Goal: Book appointment/travel/reservation

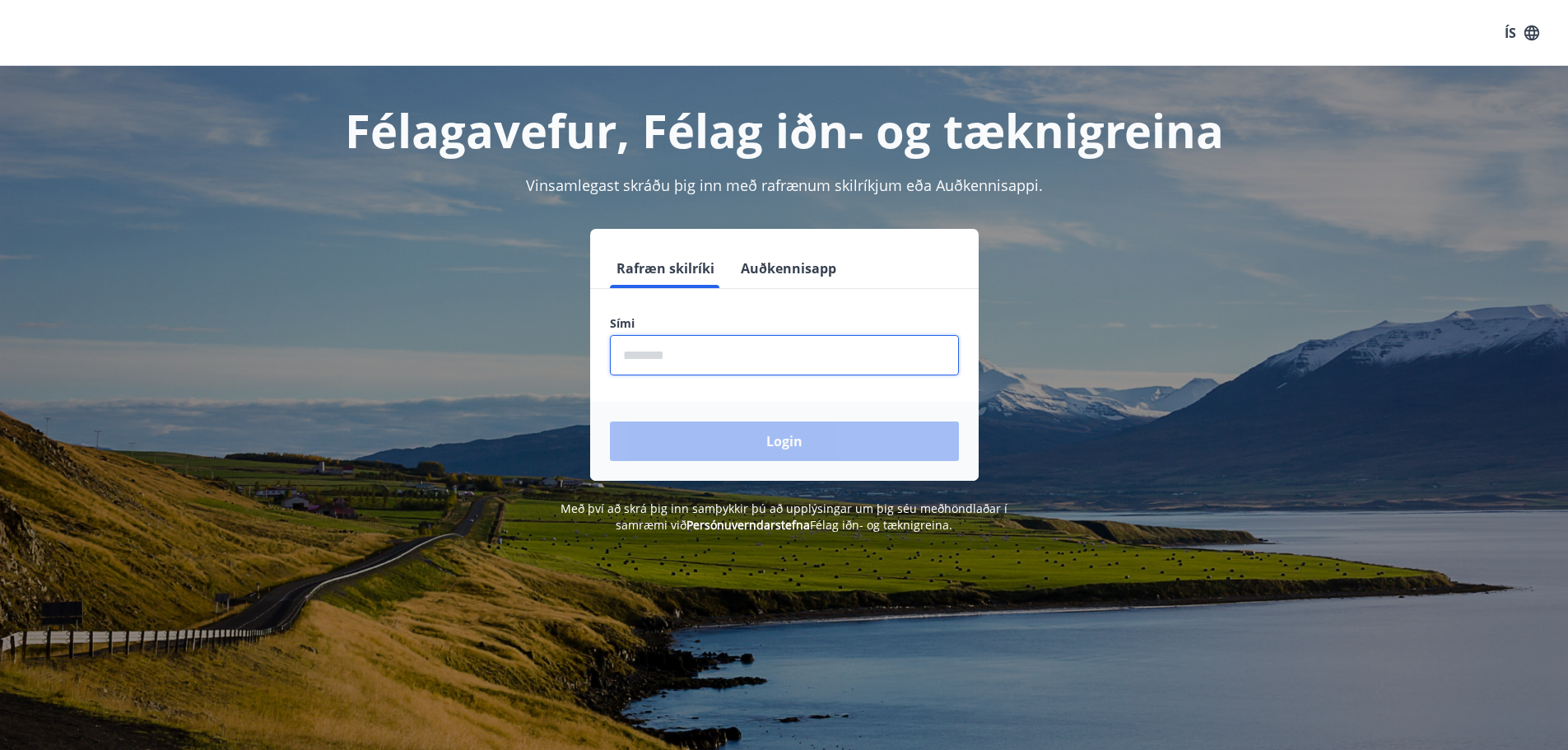
drag, startPoint x: 669, startPoint y: 355, endPoint x: 693, endPoint y: 360, distance: 24.5
click at [669, 355] on input "phone" at bounding box center [784, 355] width 349 height 40
type input "********"
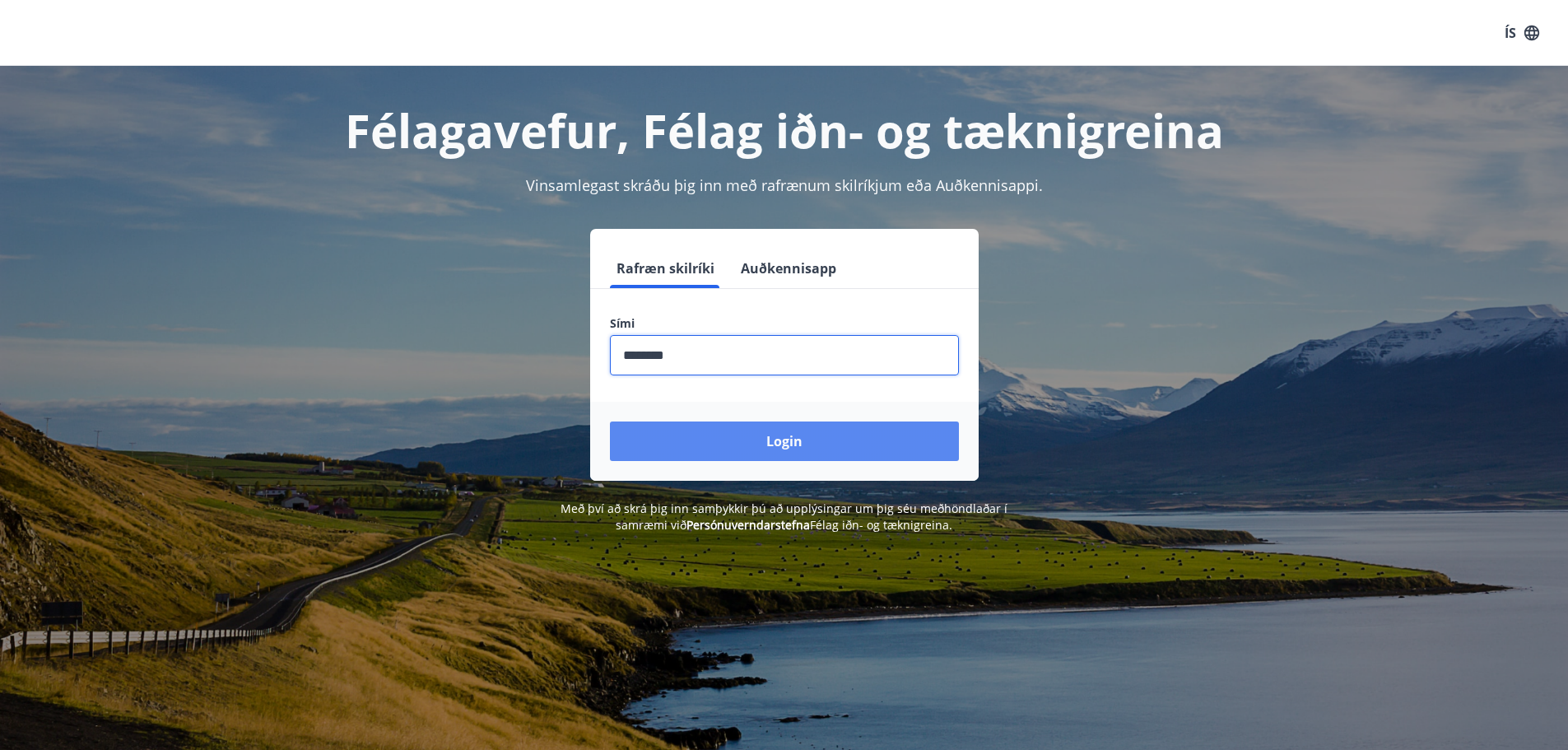
click at [771, 444] on button "Login" at bounding box center [784, 440] width 349 height 39
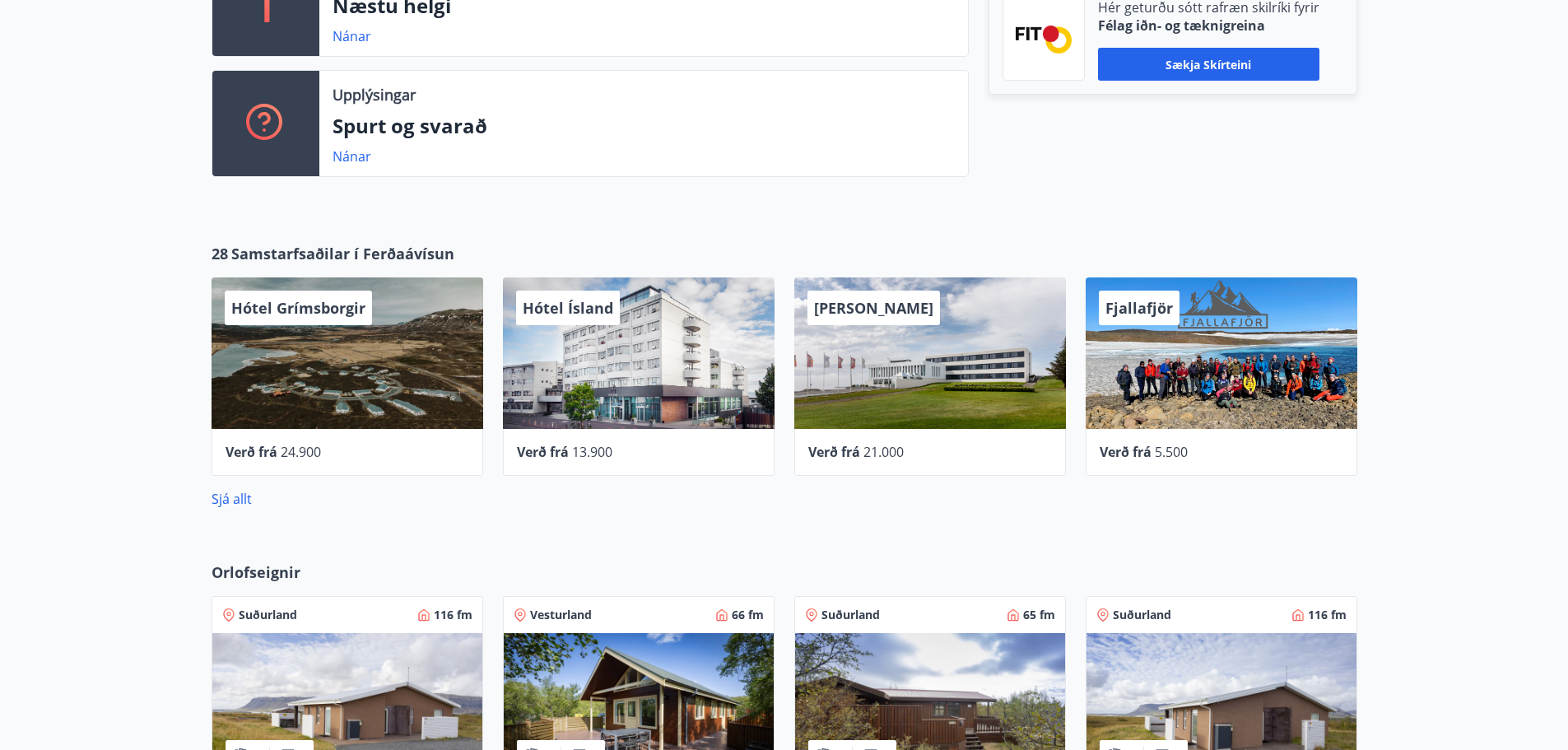
scroll to position [576, 0]
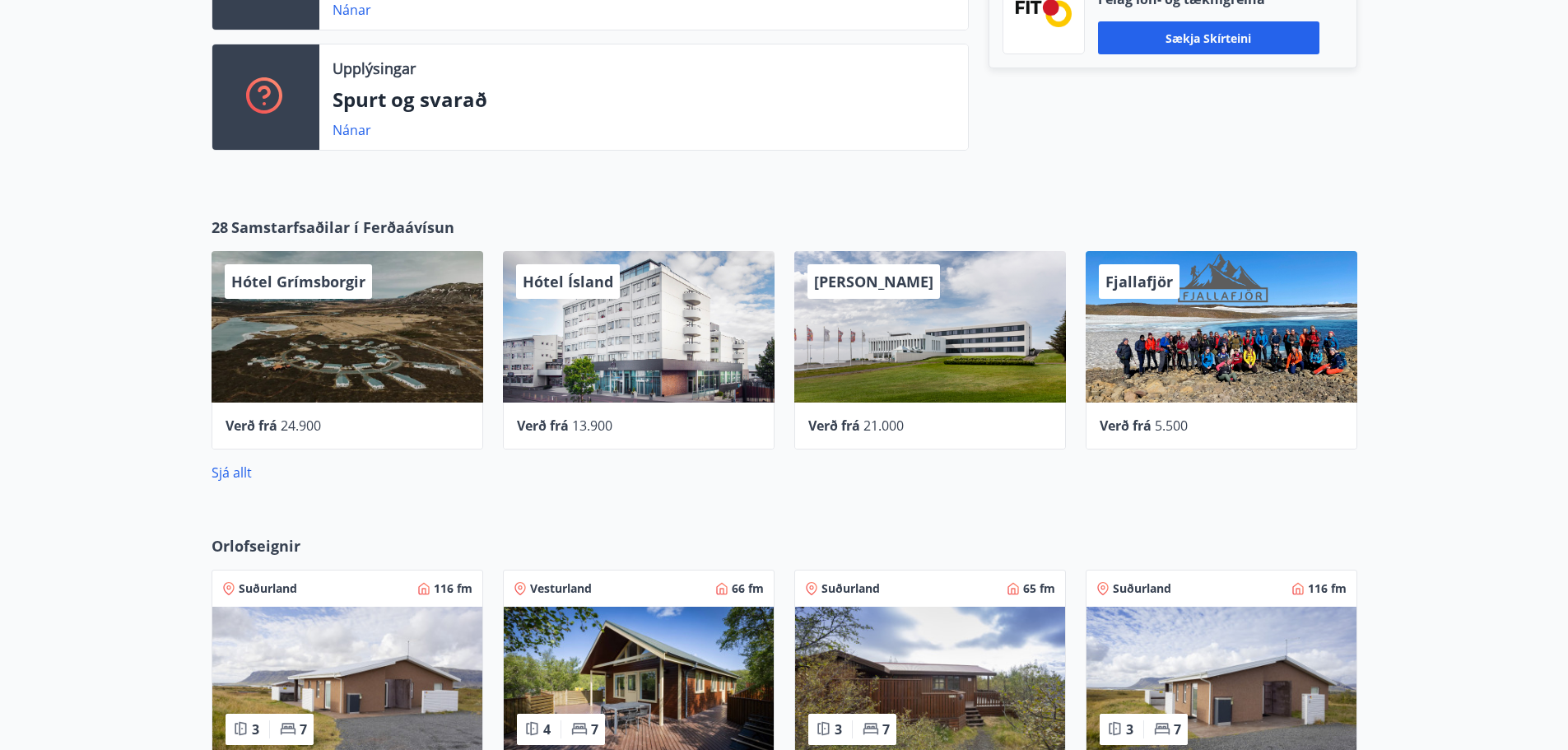
click at [219, 481] on div "Sjá allt" at bounding box center [785, 473] width 1146 height 20
click at [235, 471] on link "Sjá allt" at bounding box center [232, 473] width 40 height 18
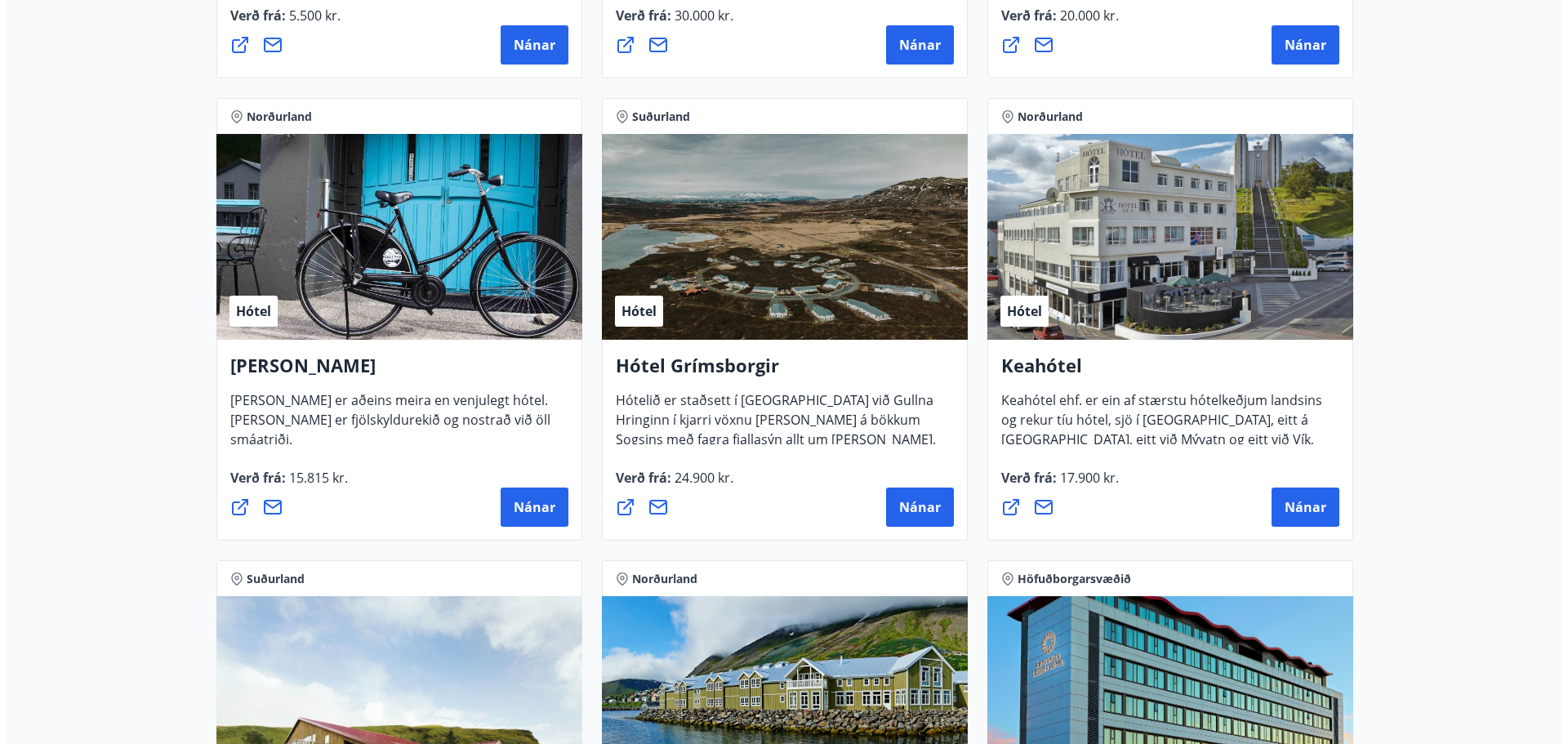
scroll to position [735, 0]
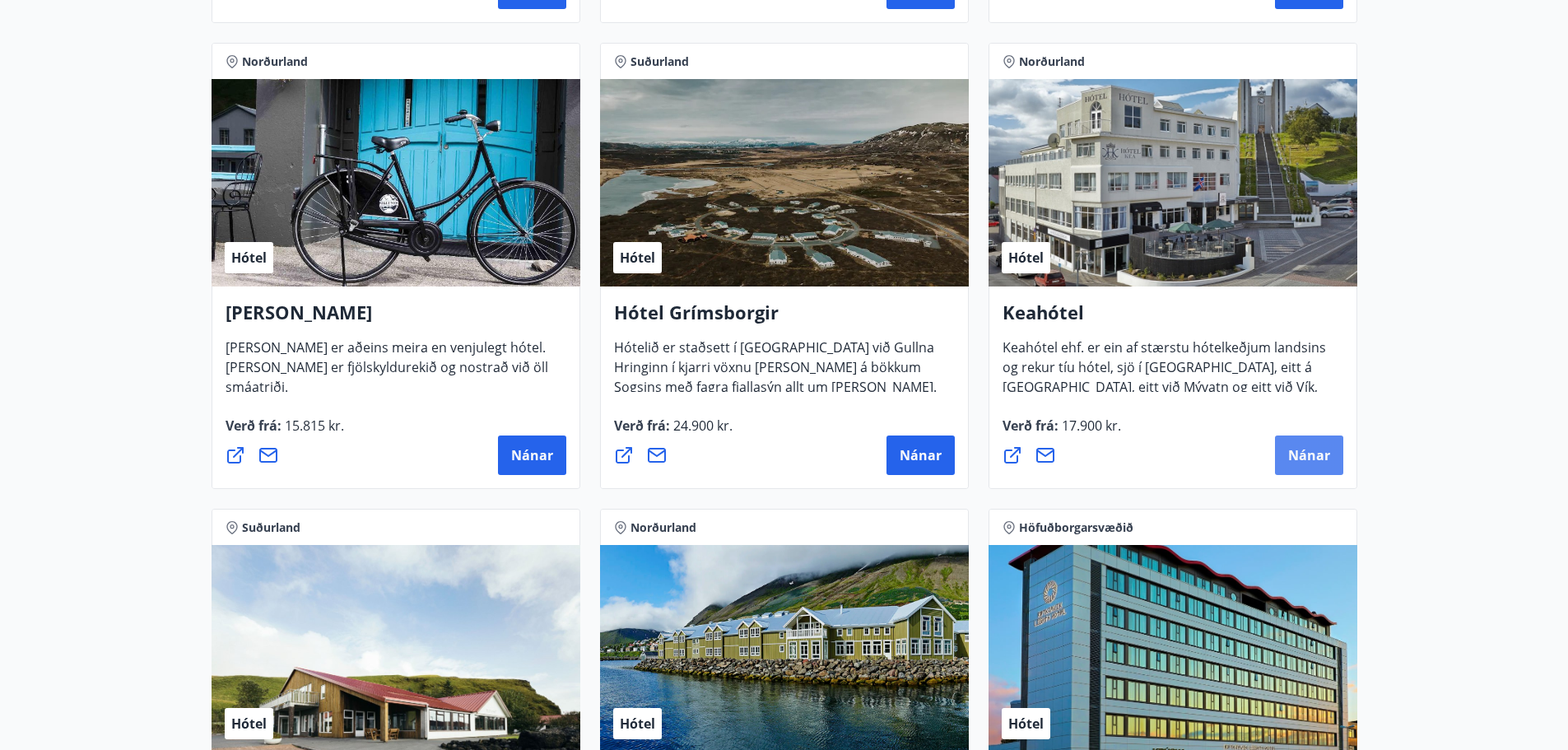
click at [1303, 461] on span "Nánar" at bounding box center [1309, 456] width 42 height 18
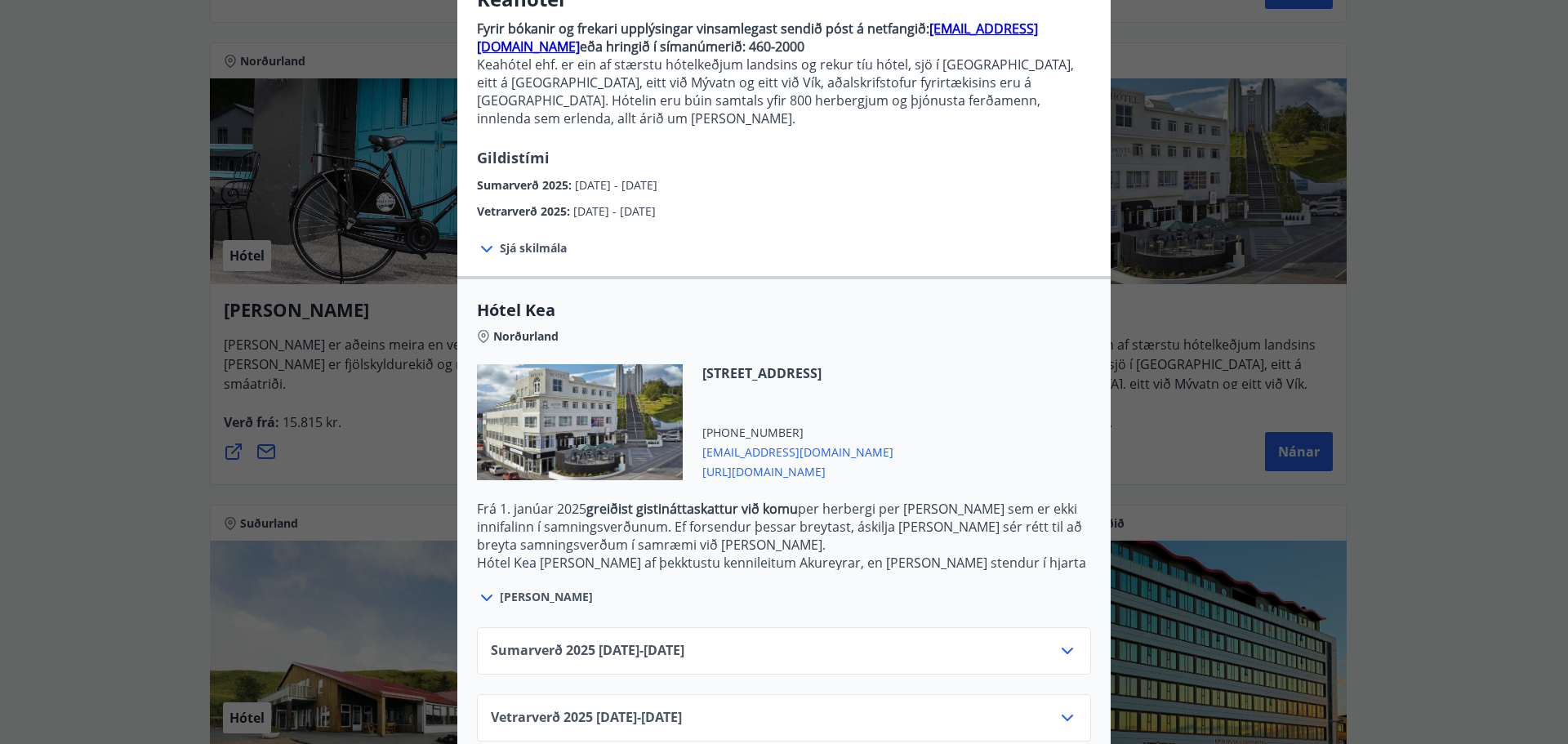
scroll to position [170, 0]
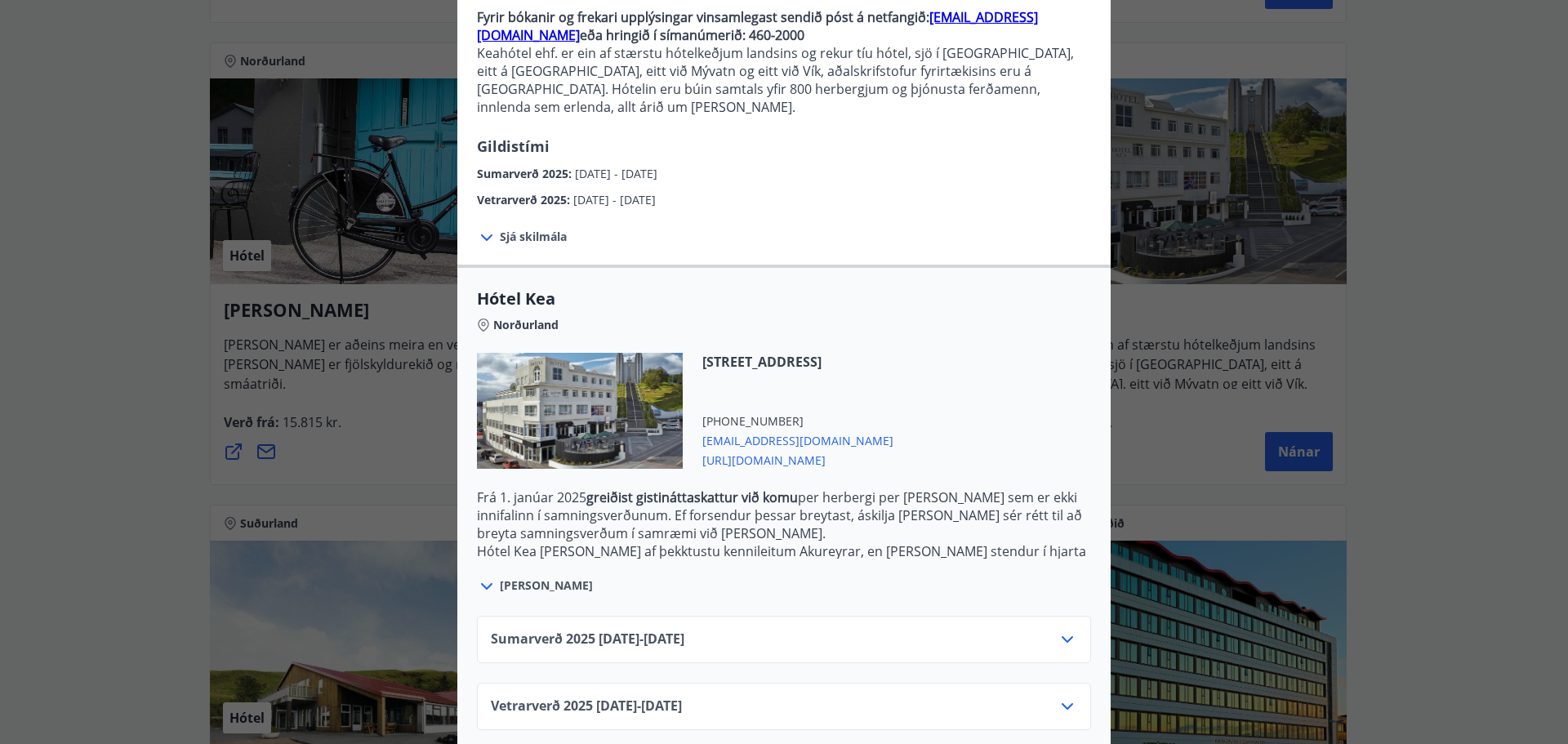
click at [1043, 697] on div "Vetrarverð 2025 01.10.25 - 21.12.25" at bounding box center [784, 713] width 587 height 32
click at [1063, 703] on icon at bounding box center [1067, 707] width 12 height 7
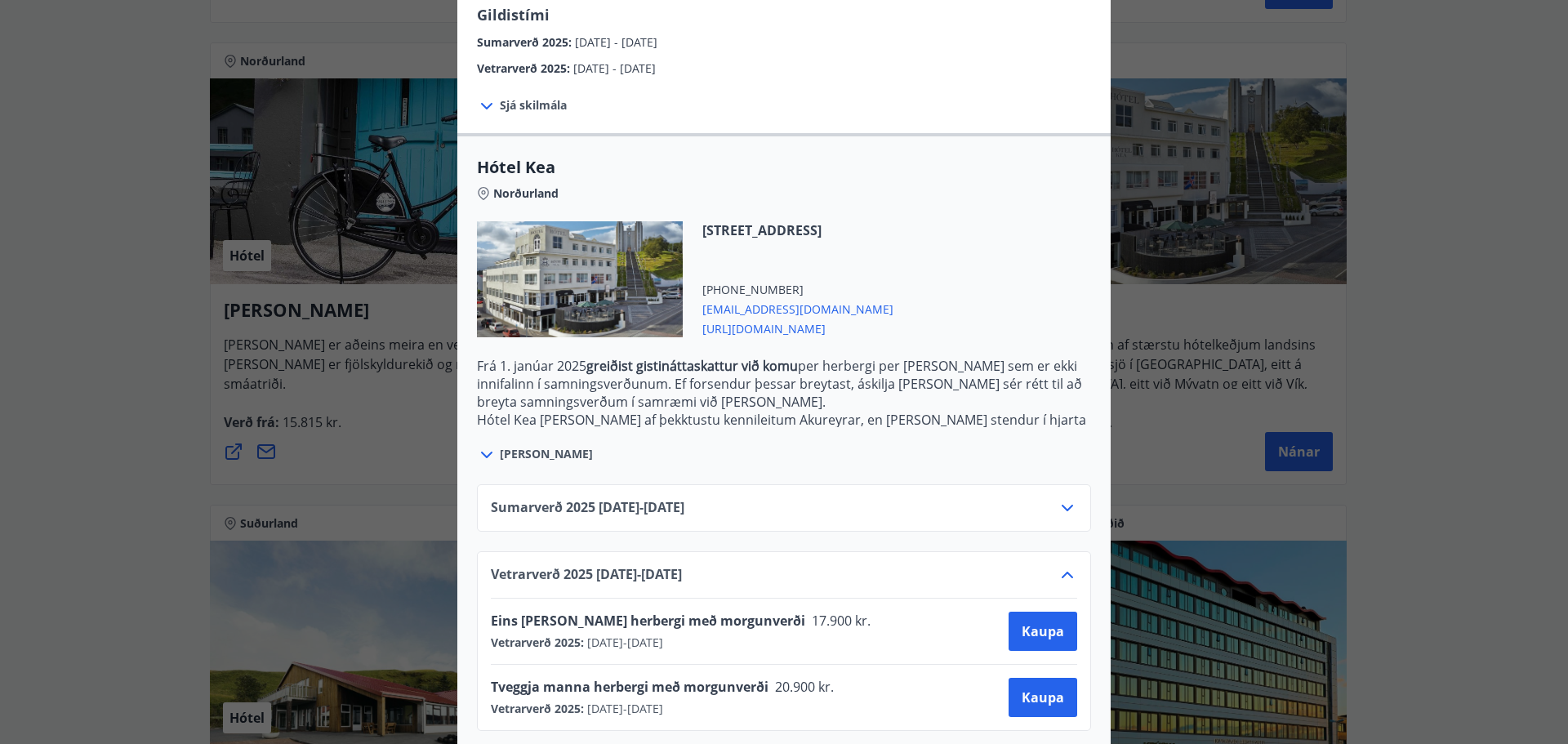
scroll to position [302, 0]
click at [1038, 688] on span "Kaupa" at bounding box center [1043, 697] width 42 height 18
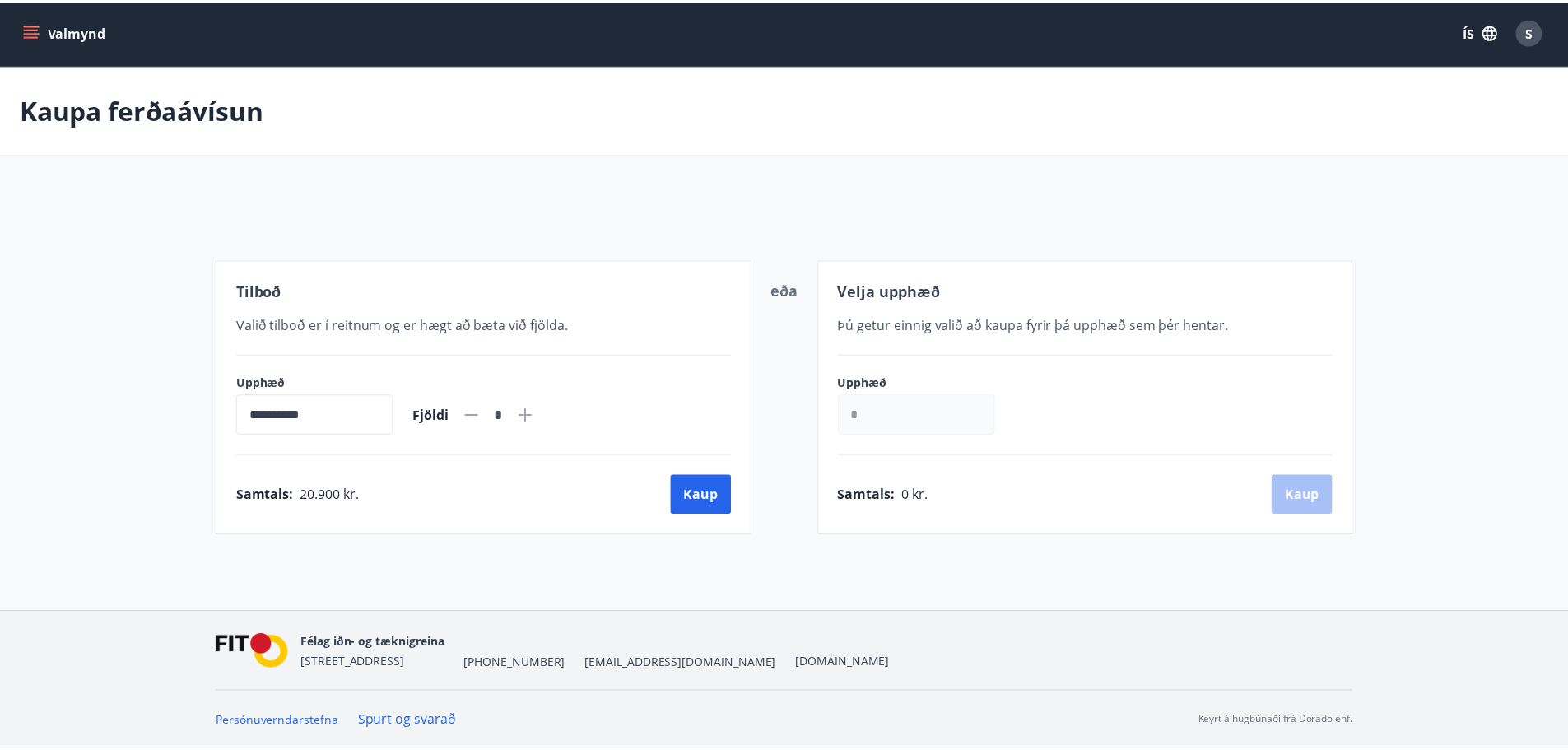
scroll to position [3, 0]
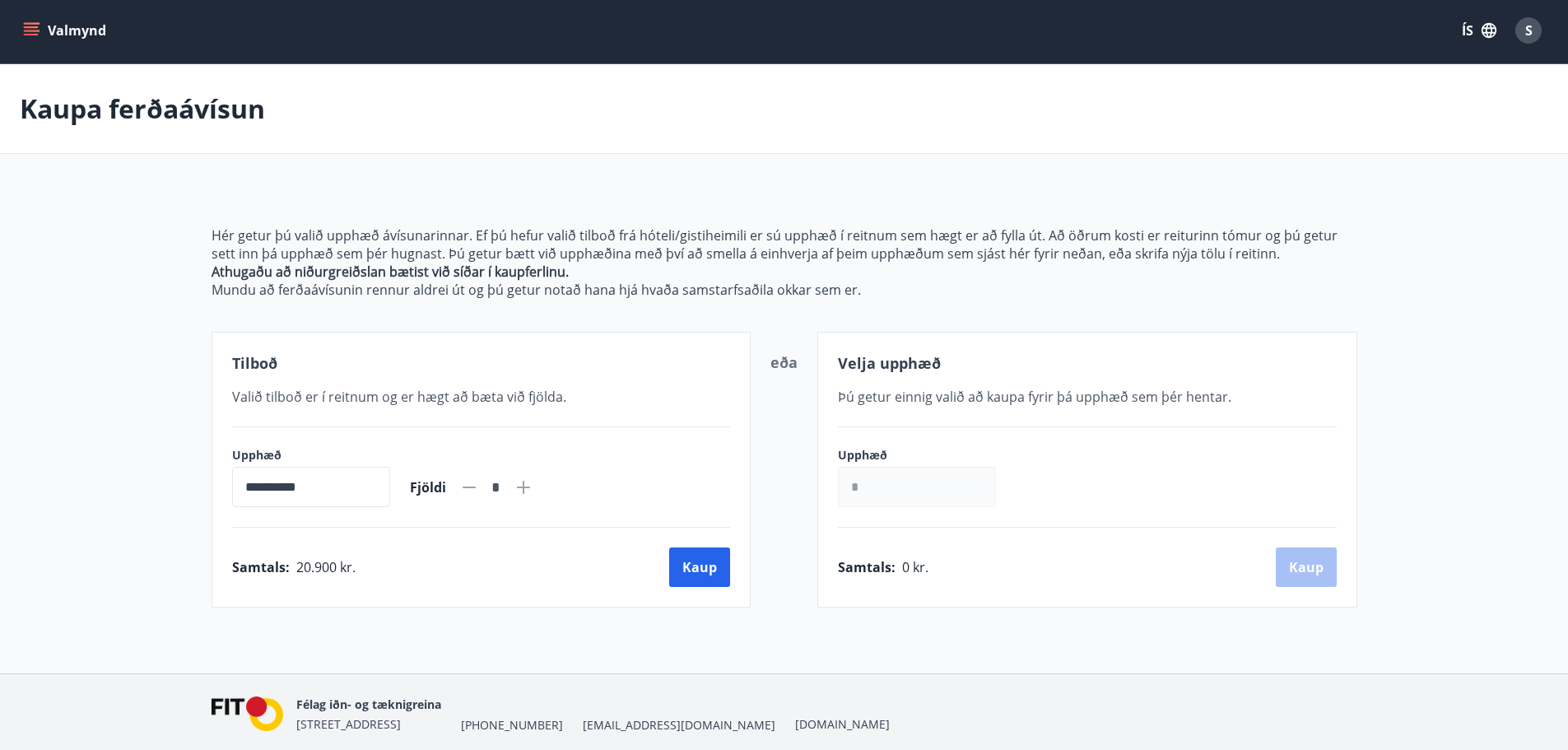
click at [530, 487] on icon at bounding box center [524, 487] width 13 height 13
type input "*"
click at [687, 569] on button "Kaup" at bounding box center [699, 566] width 61 height 39
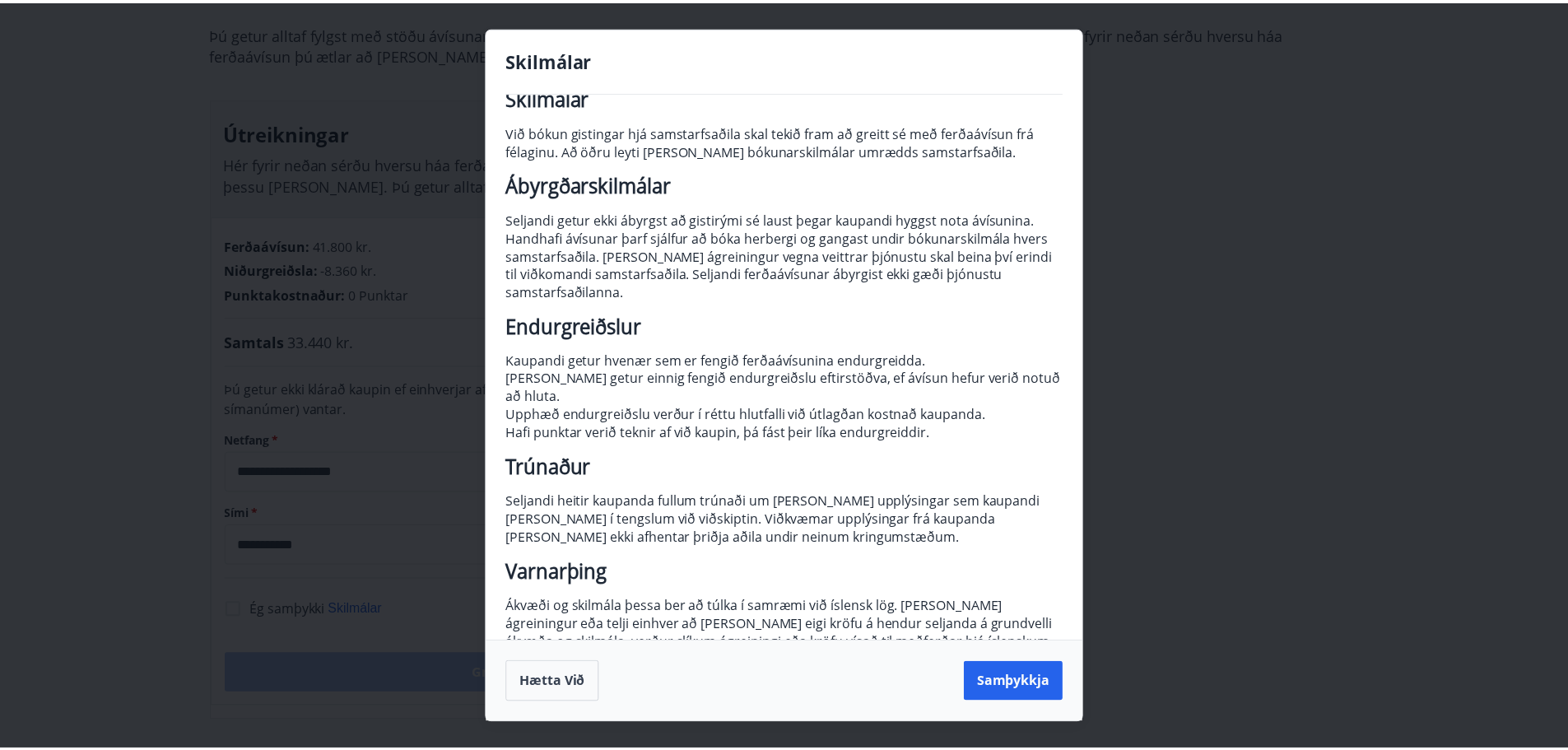
scroll to position [53, 0]
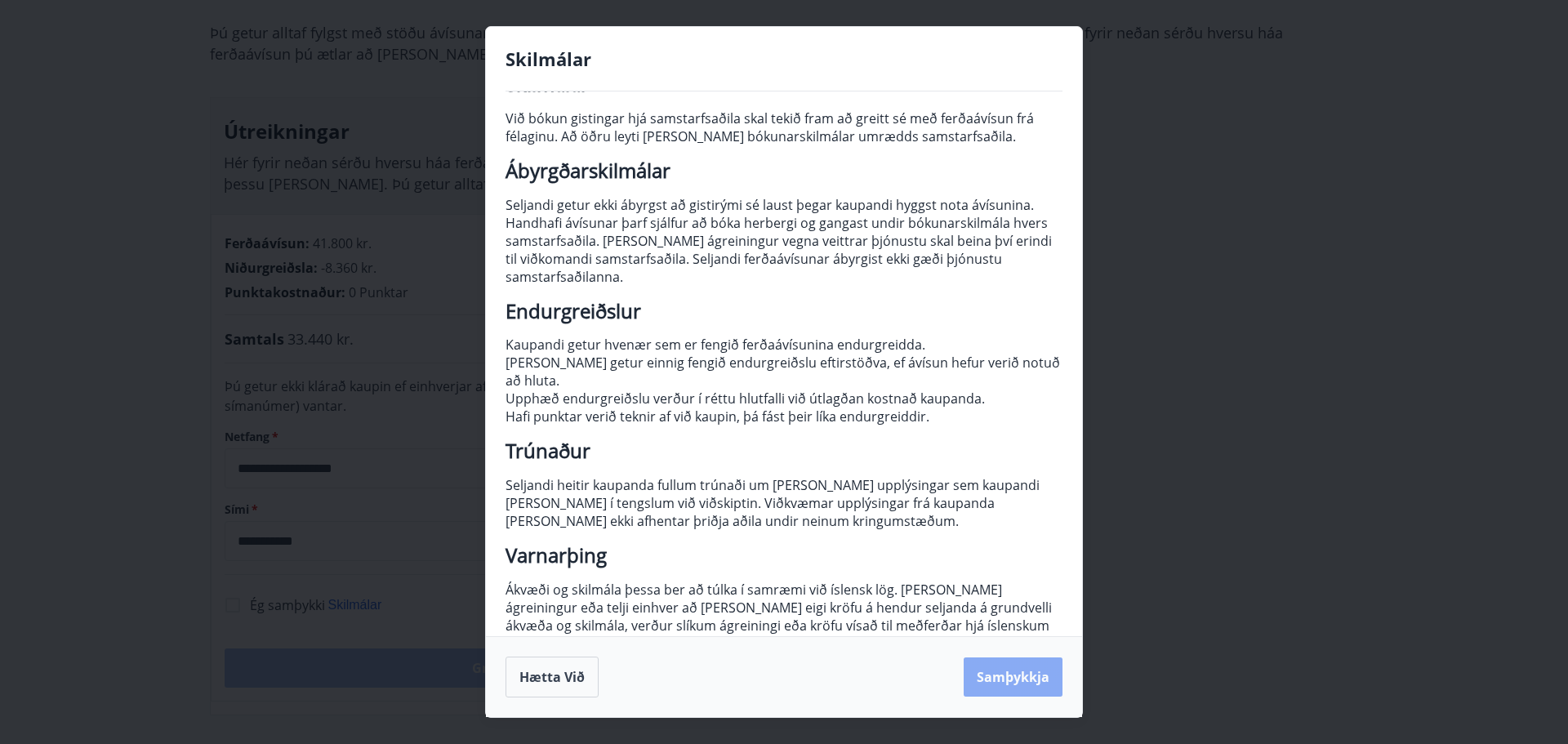
drag, startPoint x: 1021, startPoint y: 674, endPoint x: 1008, endPoint y: 664, distance: 16.4
click at [1021, 674] on button "Samþykkja" at bounding box center [1013, 676] width 98 height 39
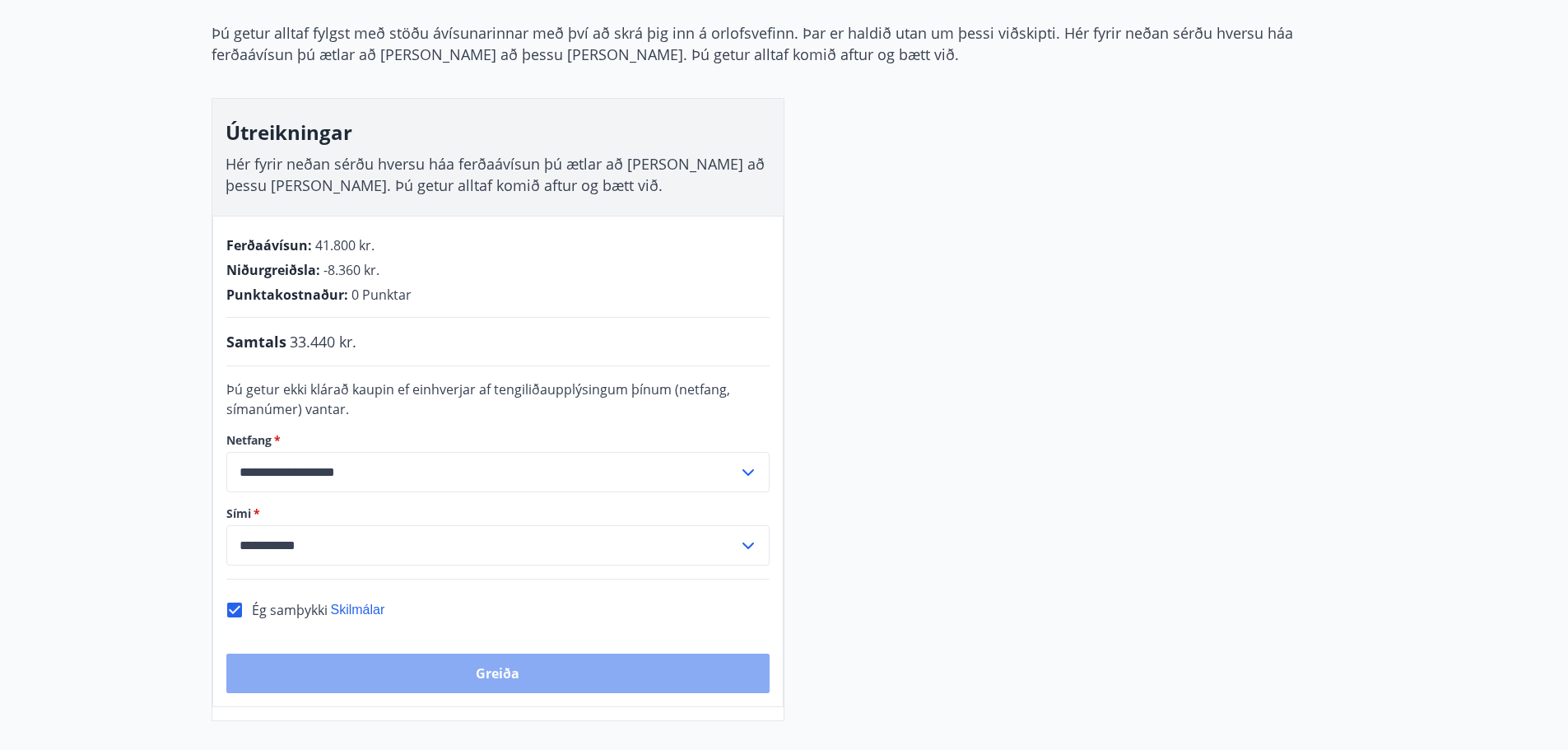
click at [491, 672] on button "Greiða" at bounding box center [497, 673] width 543 height 39
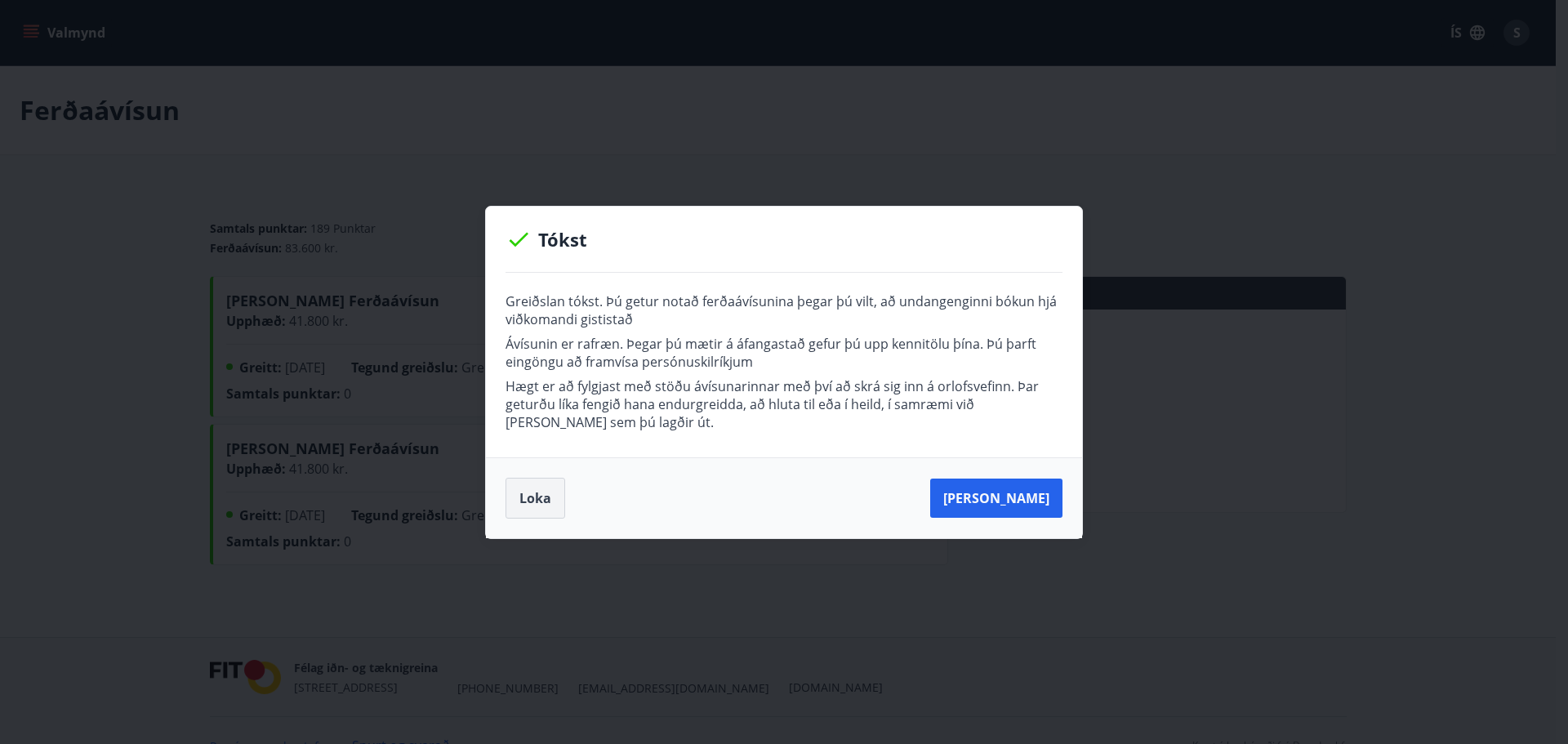
click at [538, 500] on button "Loka" at bounding box center [535, 497] width 60 height 41
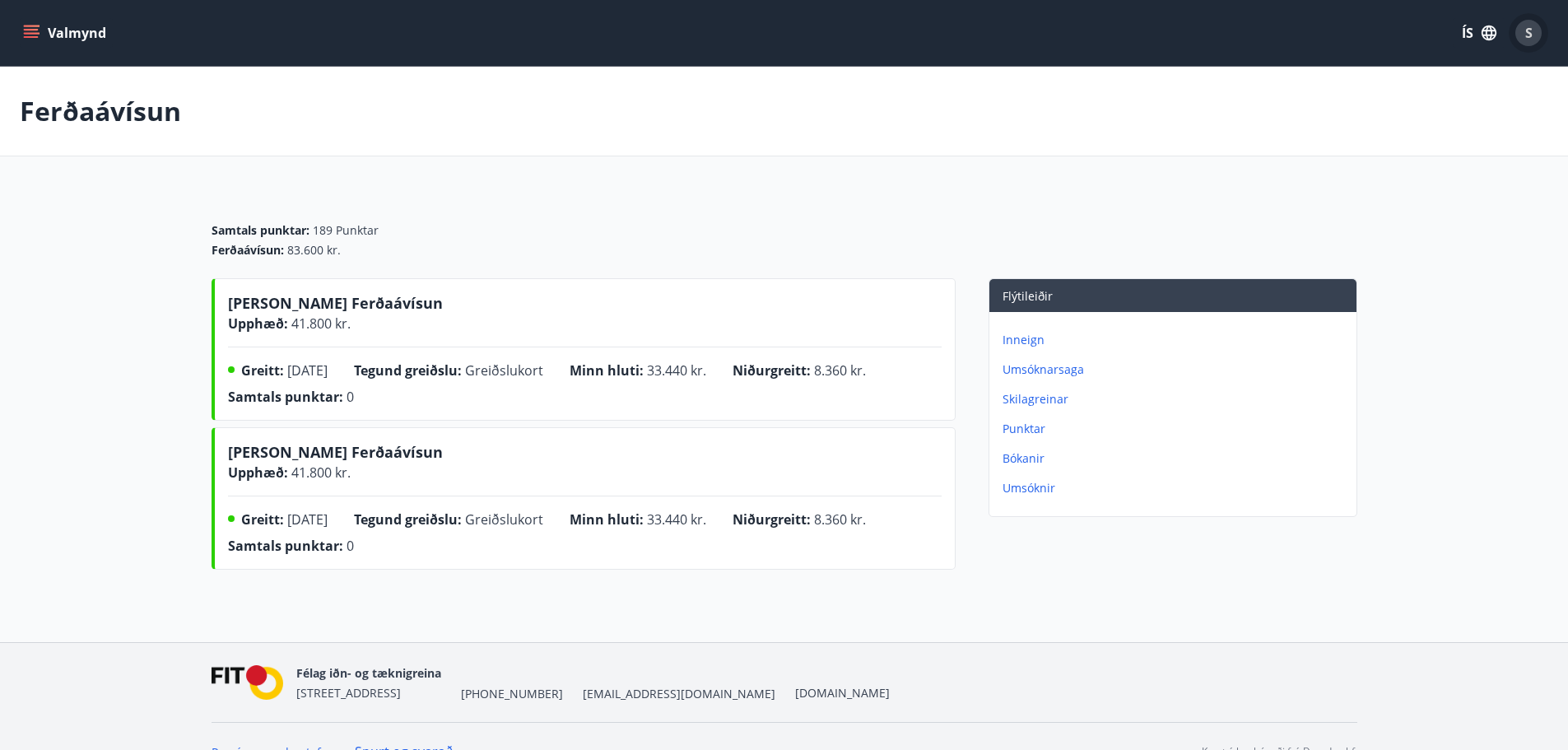
click at [1530, 40] on span "S" at bounding box center [1529, 33] width 8 height 18
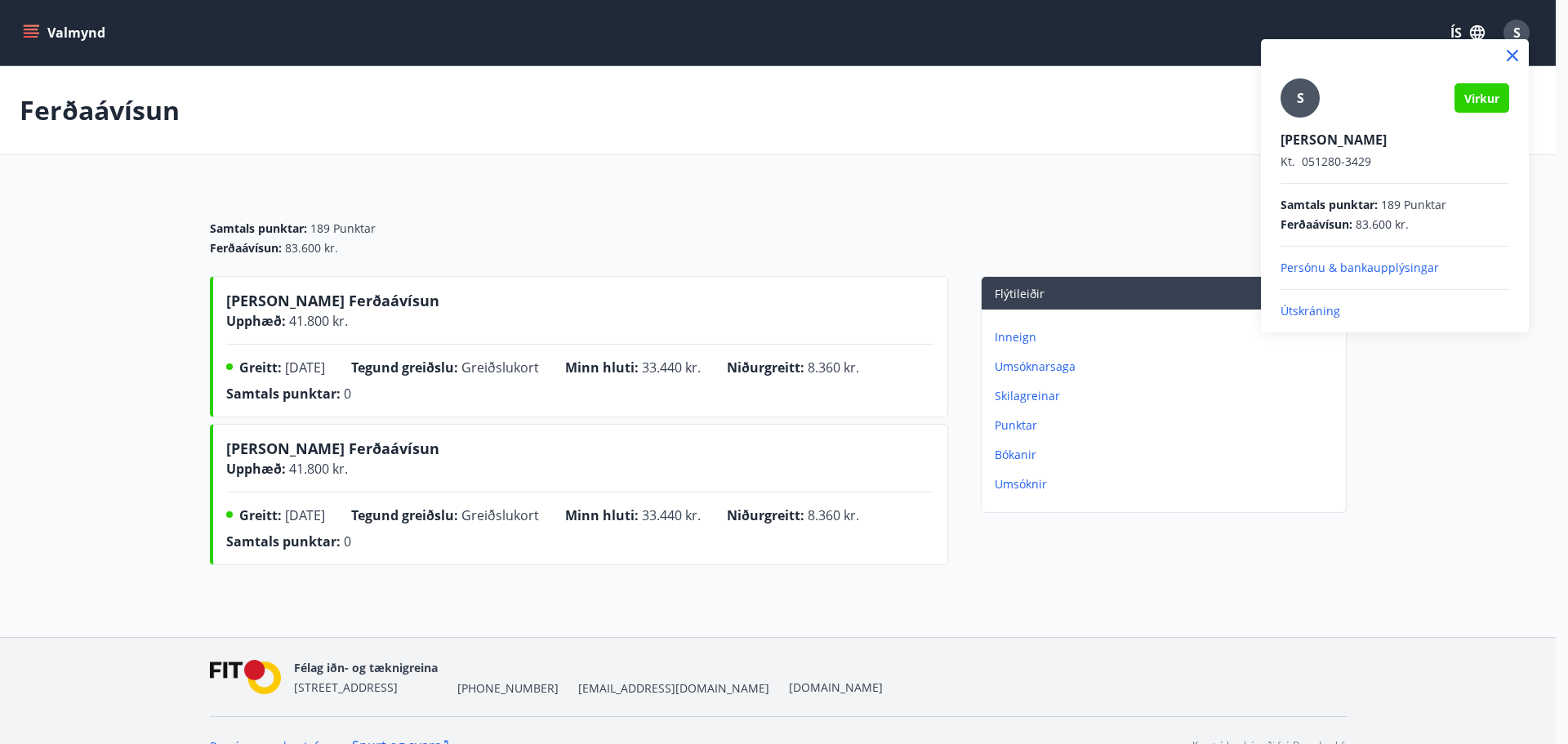
click at [1044, 64] on div at bounding box center [784, 372] width 1568 height 744
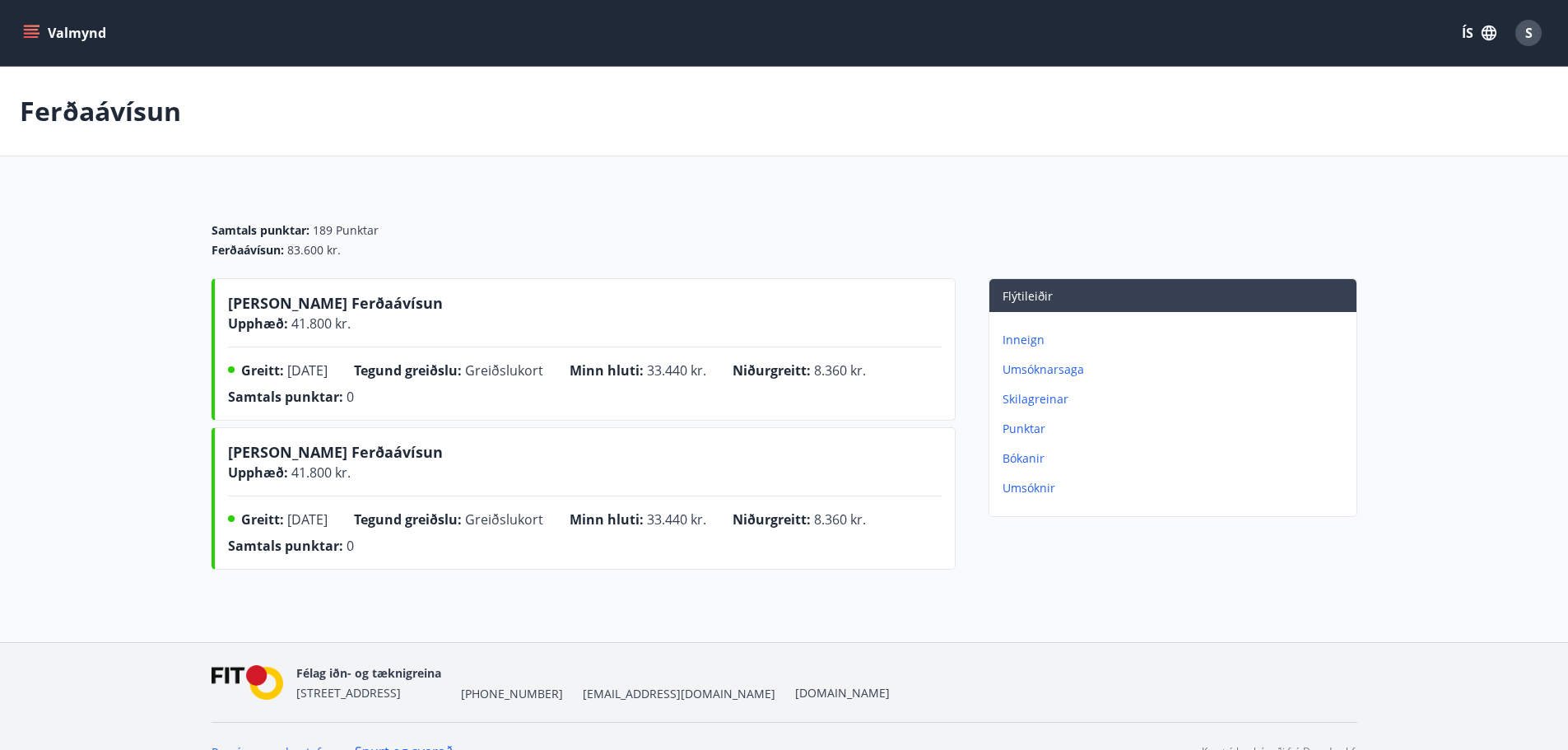
click at [33, 25] on icon "menu" at bounding box center [32, 33] width 17 height 17
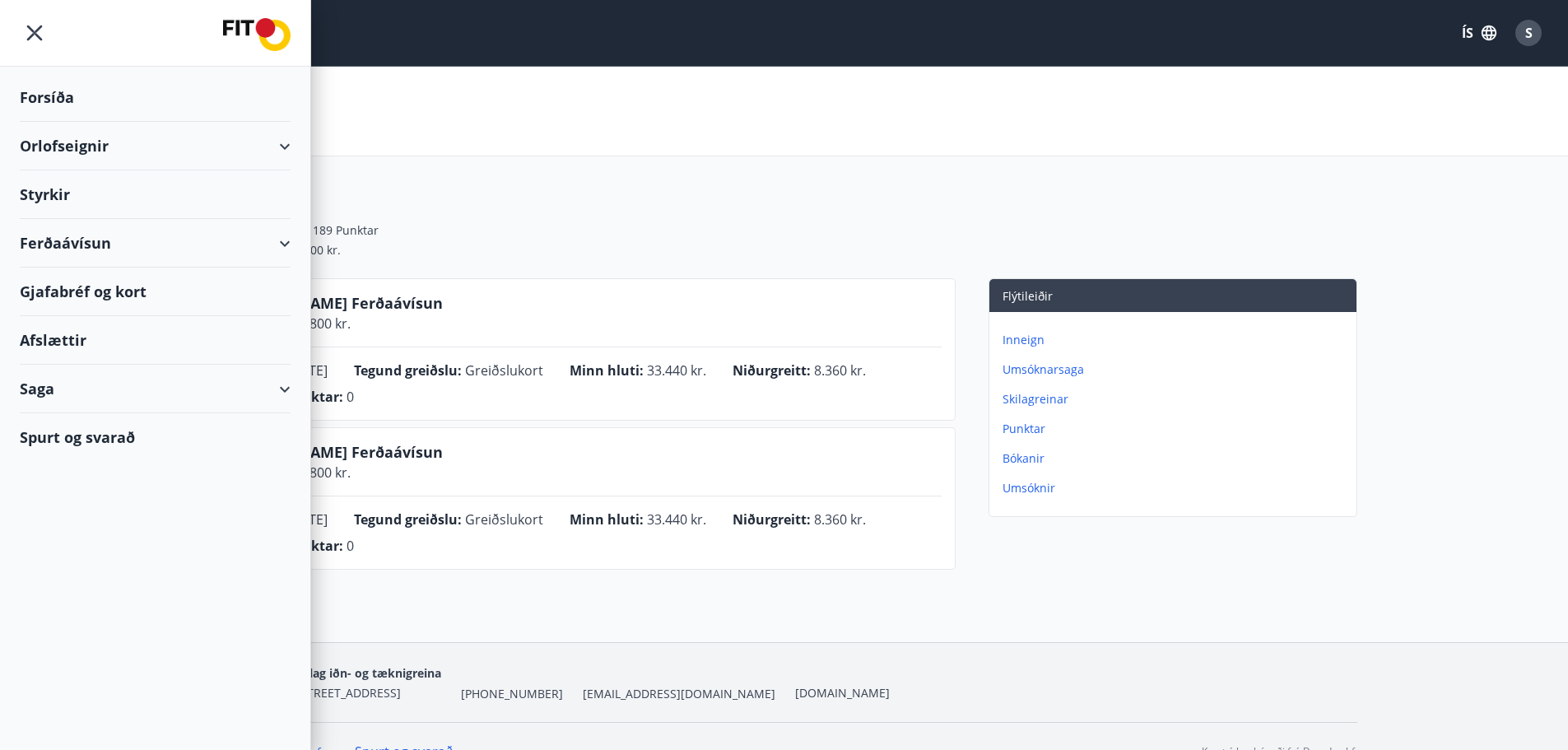
click at [219, 137] on div "Orlofseignir" at bounding box center [155, 146] width 271 height 48
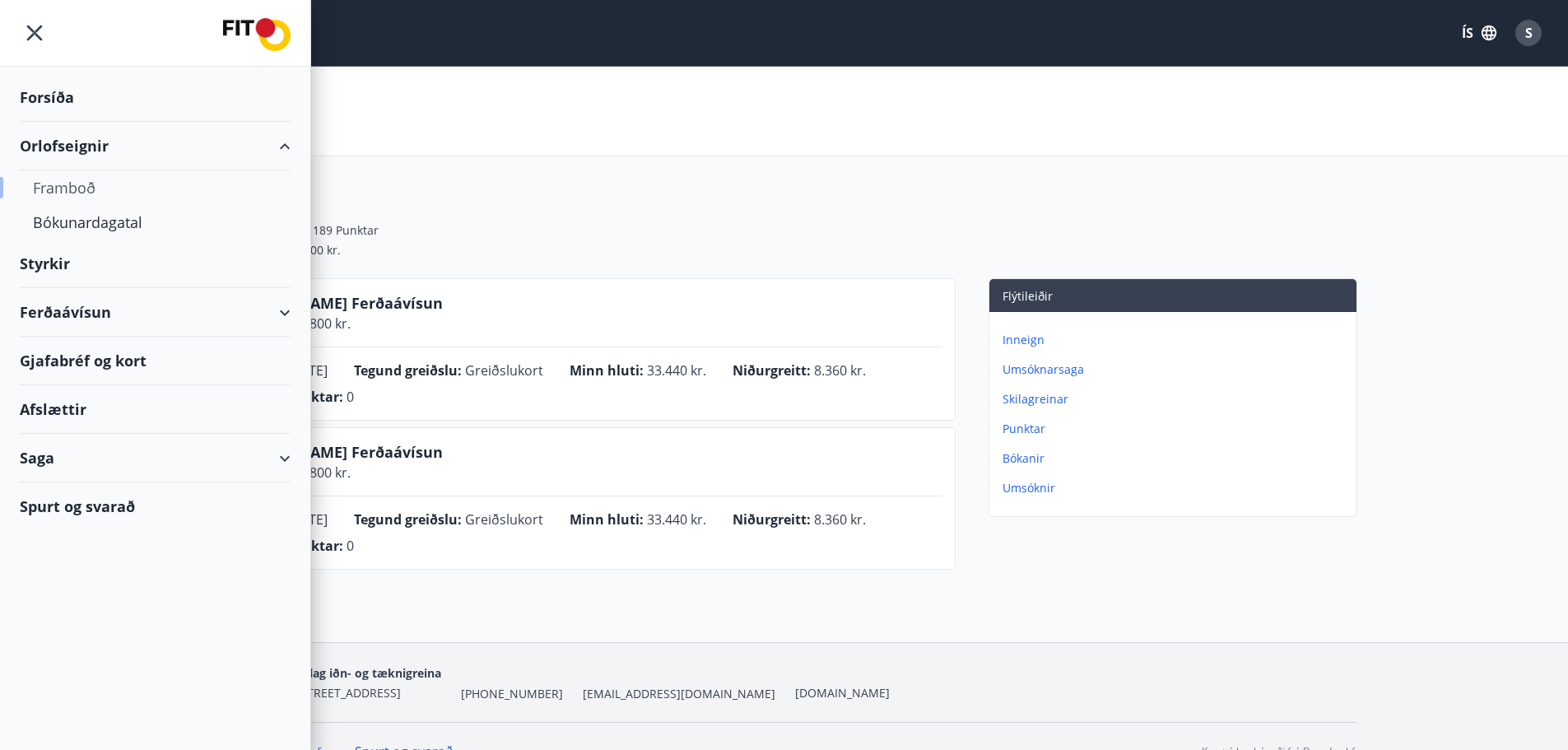
click at [75, 187] on div "Framboð" at bounding box center [154, 187] width 244 height 34
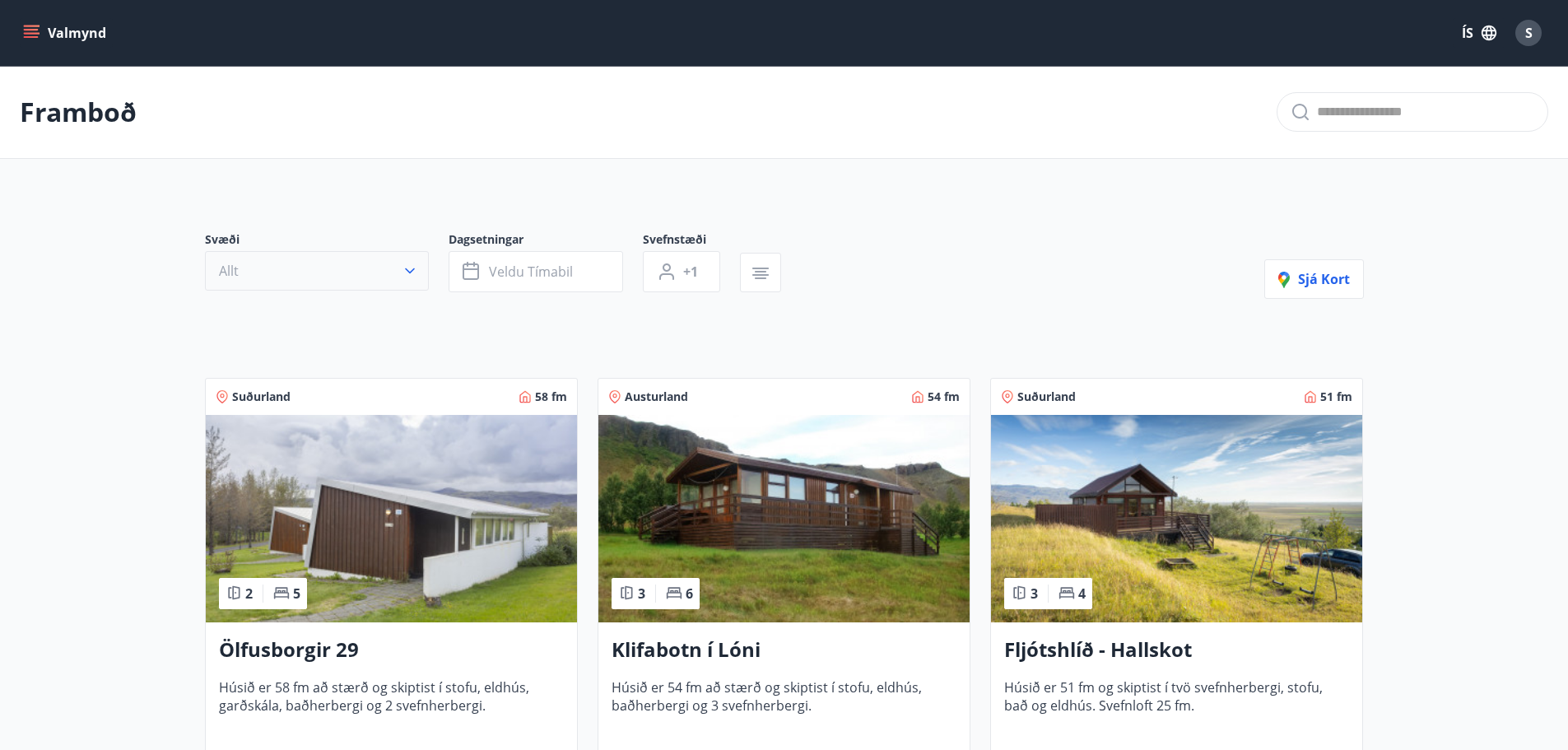
click at [398, 270] on button "Allt" at bounding box center [317, 270] width 224 height 39
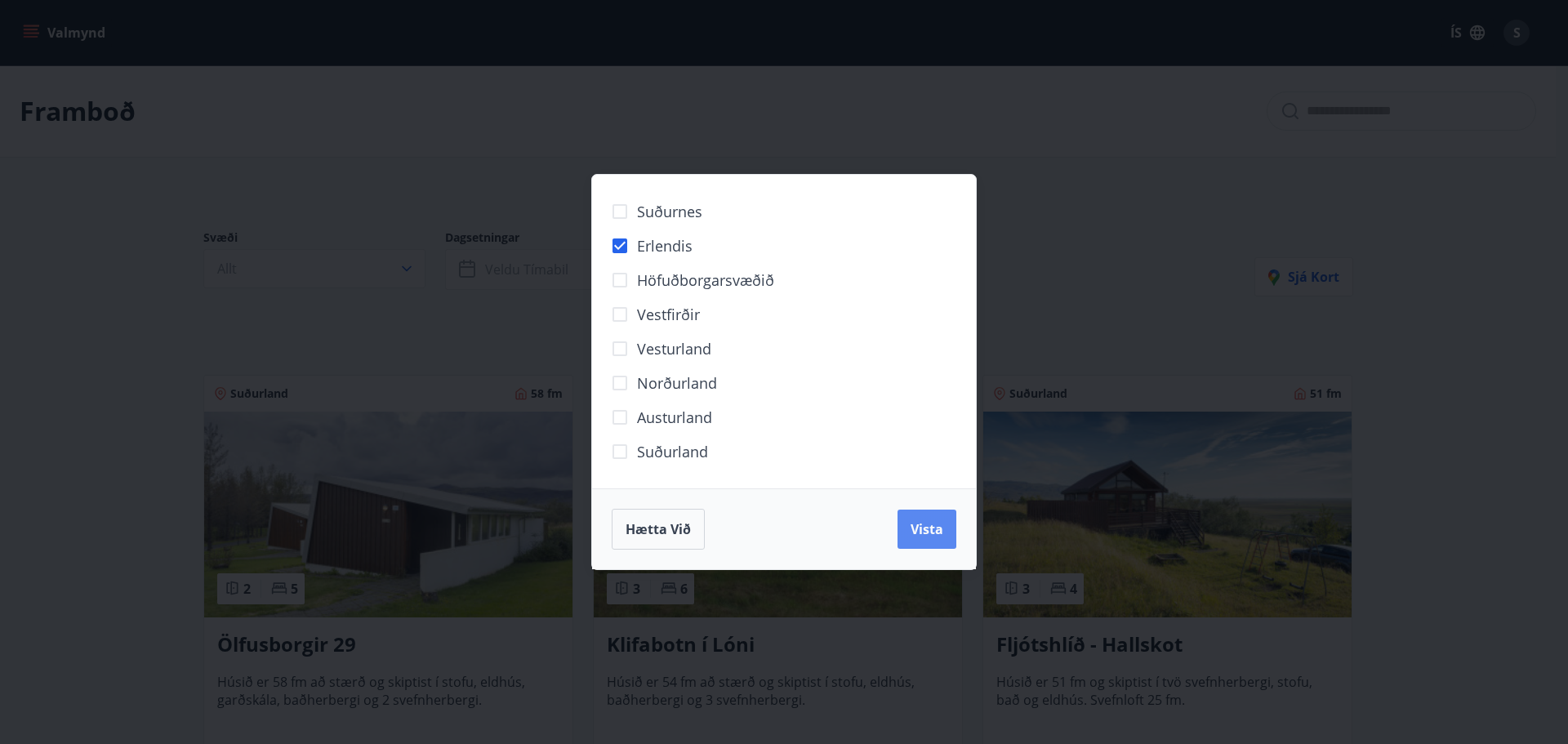
click at [936, 538] on button "Vista" at bounding box center [927, 529] width 59 height 39
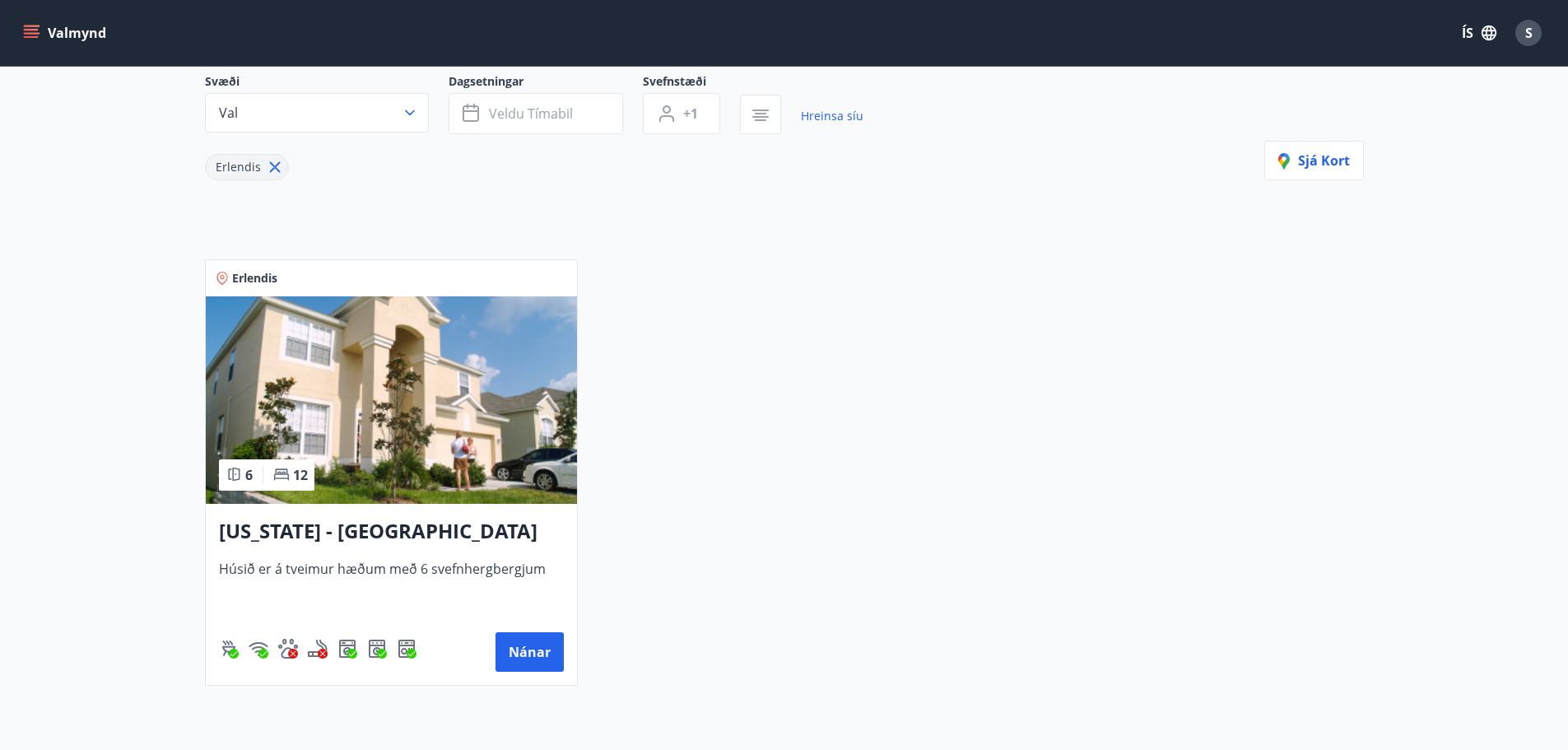
scroll to position [164, 0]
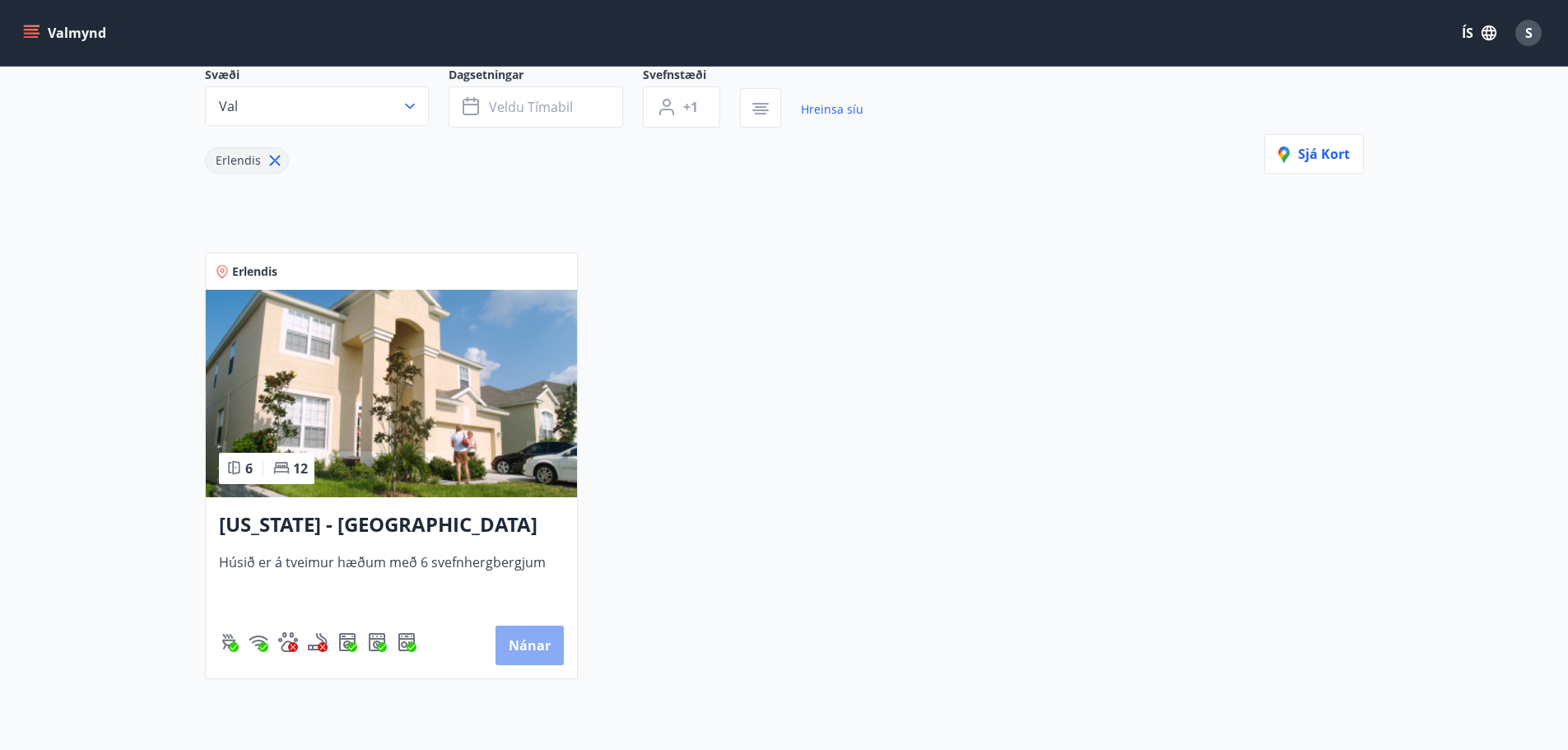
click at [530, 649] on button "Nánar" at bounding box center [530, 645] width 68 height 39
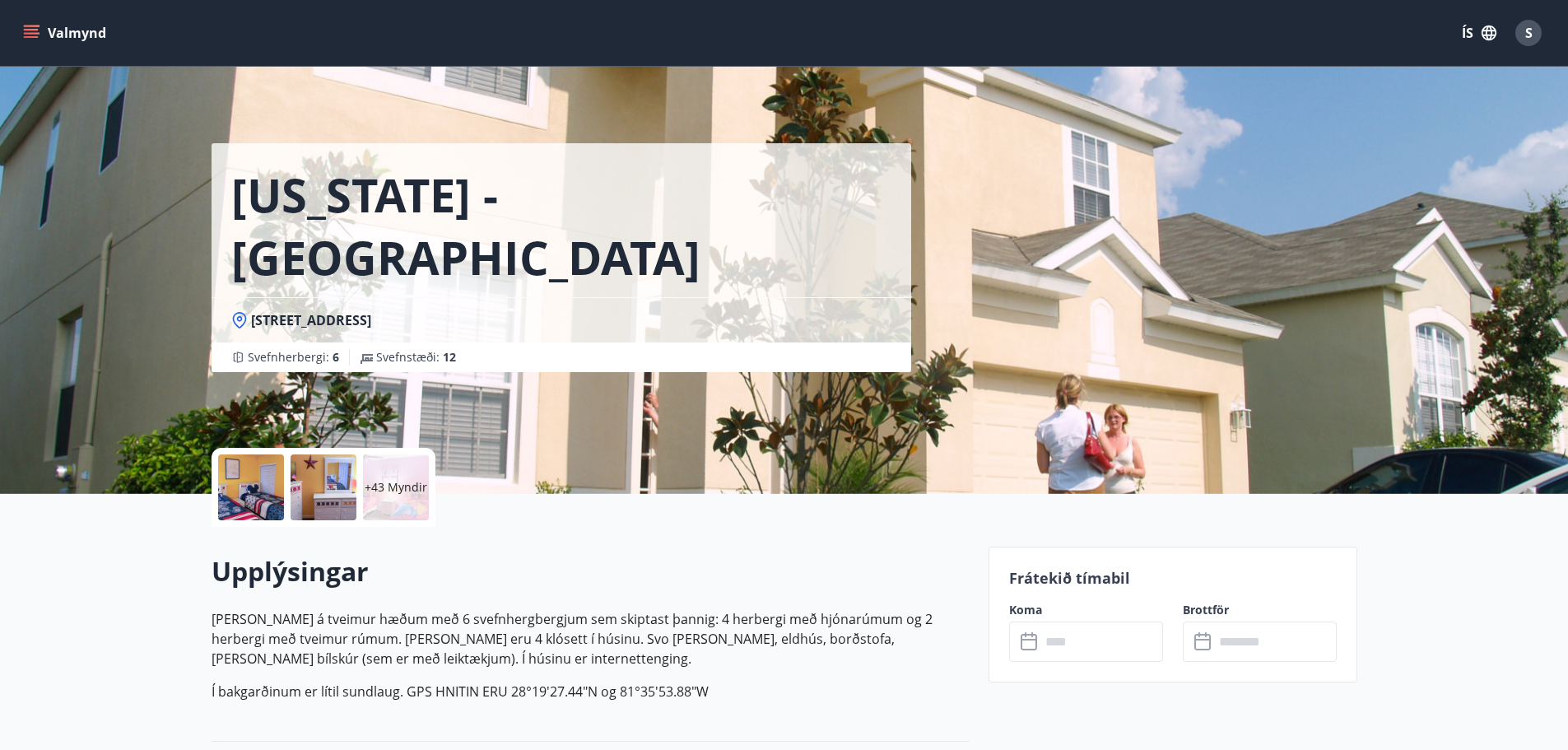
click at [1098, 654] on input "text" at bounding box center [1101, 642] width 123 height 40
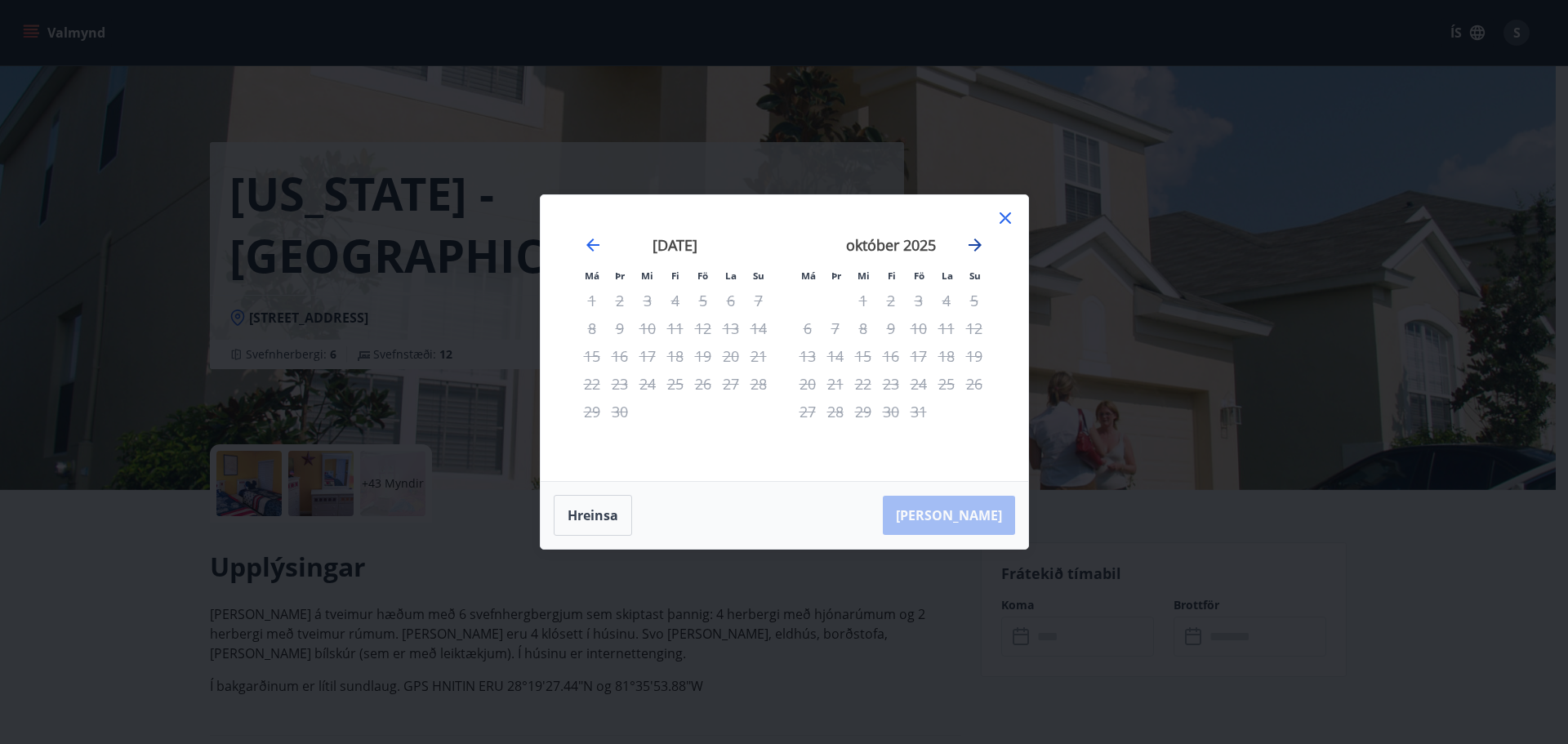
click at [978, 242] on icon "Move forward to switch to the next month." at bounding box center [976, 245] width 20 height 20
click at [972, 251] on icon "Move forward to switch to the next month." at bounding box center [976, 245] width 20 height 20
click at [979, 242] on icon "Move forward to switch to the next month." at bounding box center [976, 245] width 20 height 20
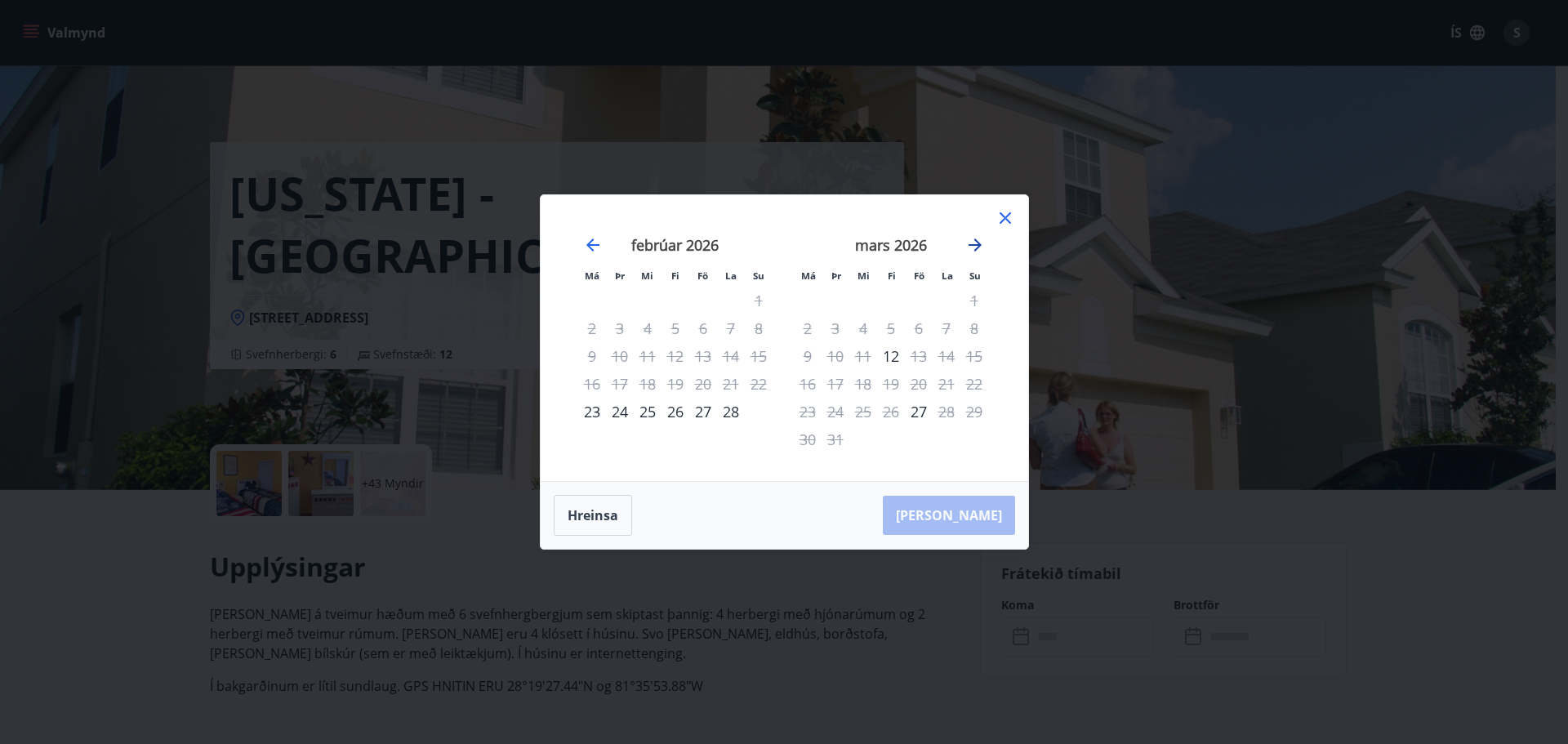
click at [976, 245] on icon "Move forward to switch to the next month." at bounding box center [975, 245] width 13 height 13
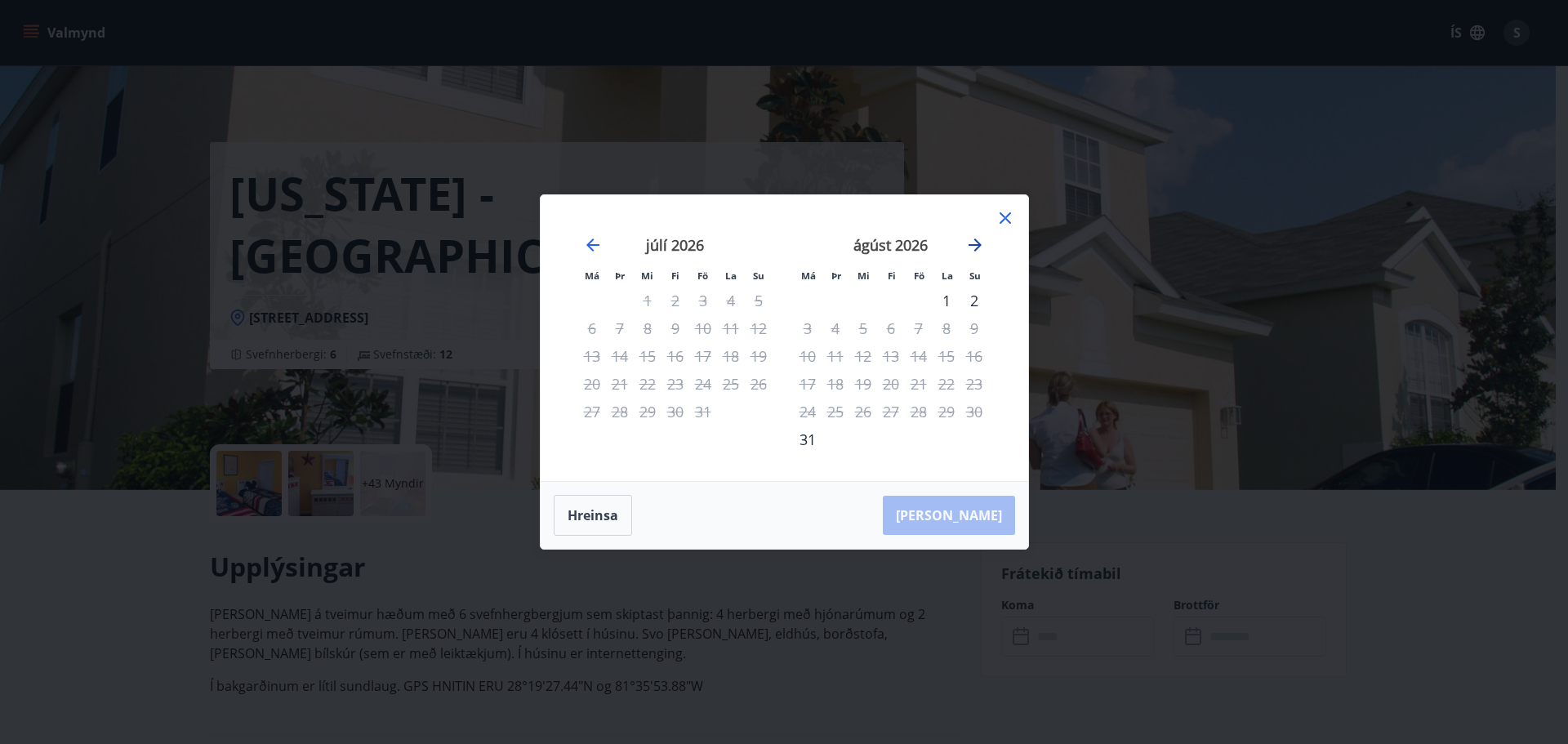
click at [976, 245] on icon "Move forward to switch to the next month." at bounding box center [975, 245] width 13 height 13
click at [975, 250] on icon "Move forward to switch to the next month." at bounding box center [975, 245] width 13 height 13
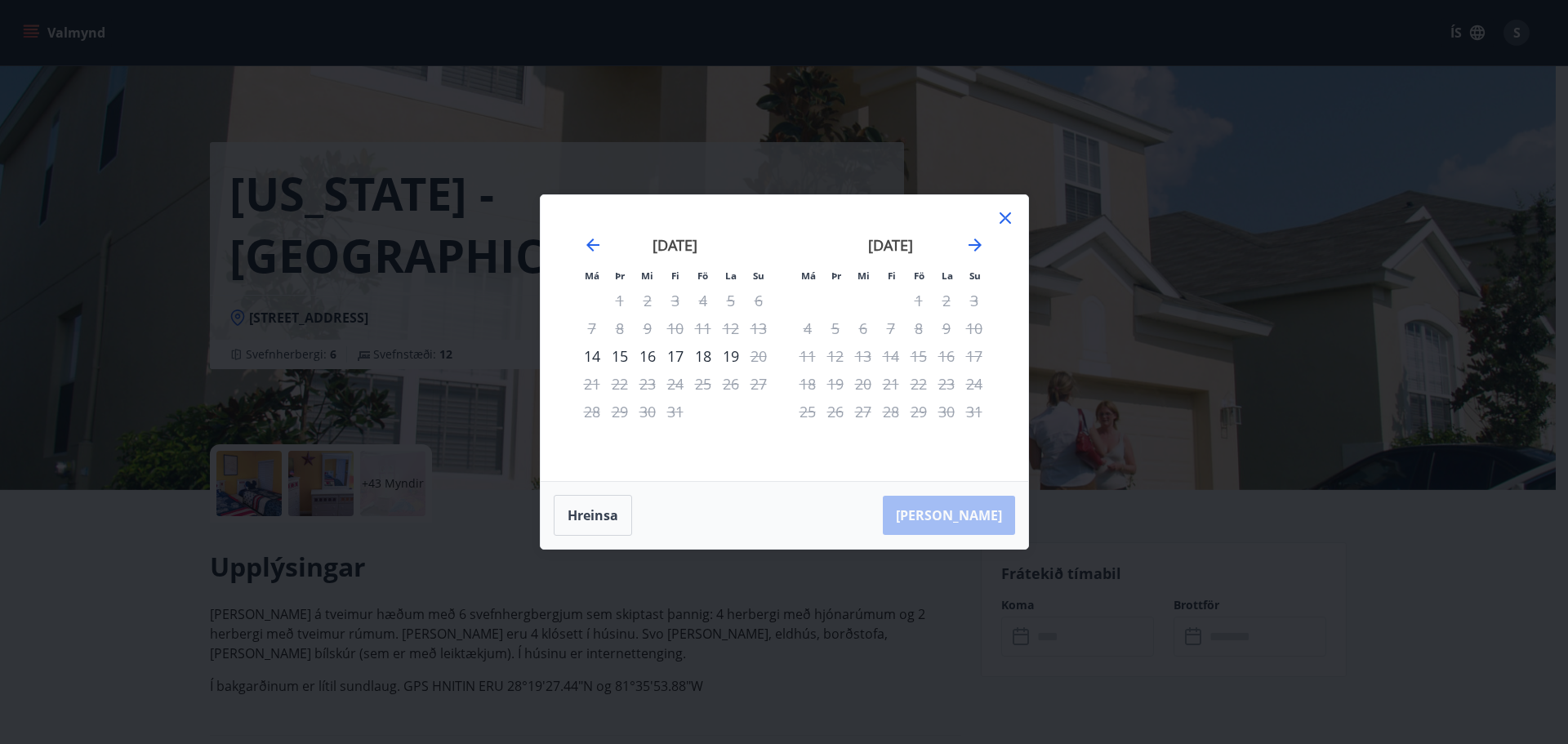
click at [1008, 222] on icon at bounding box center [1005, 218] width 20 height 20
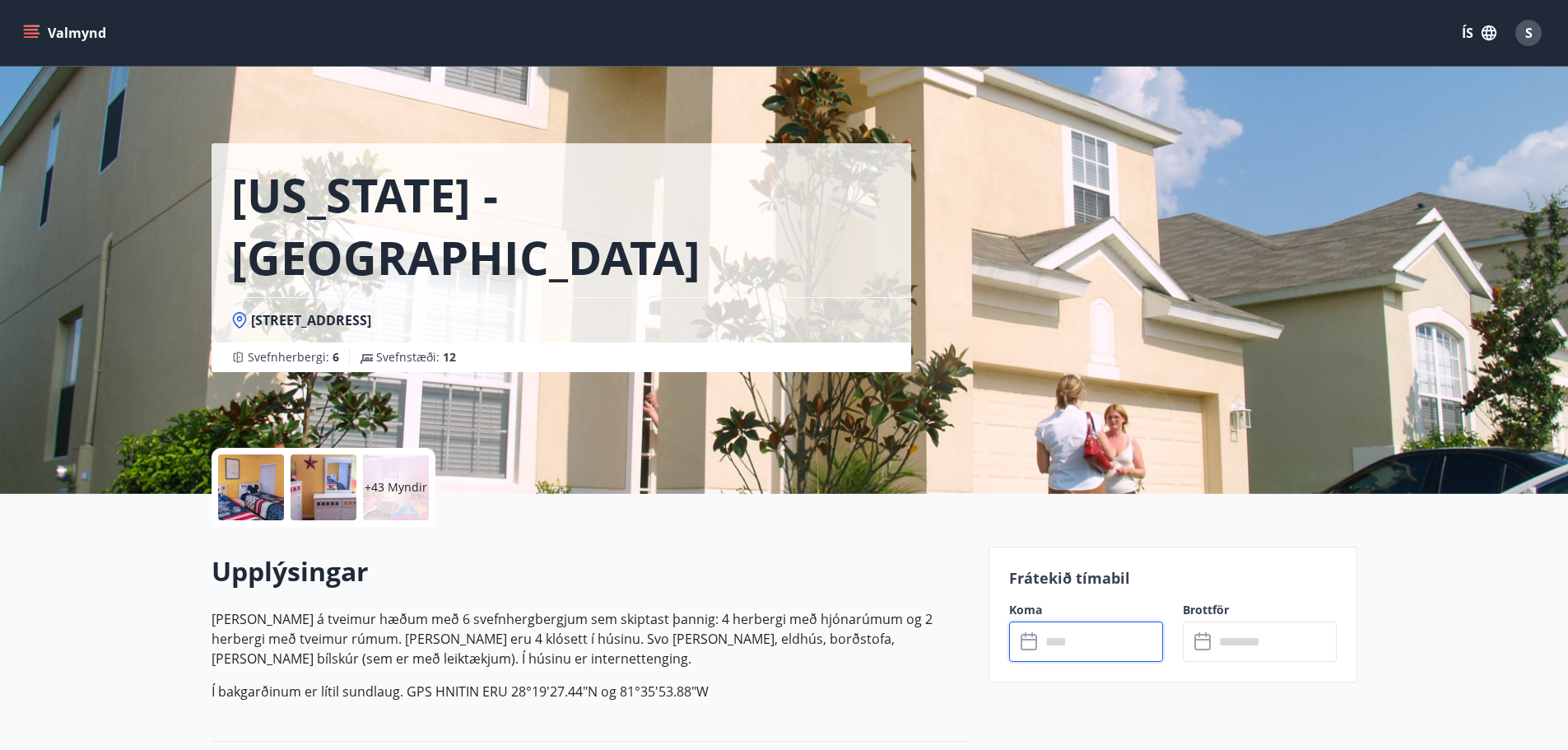
click at [1522, 34] on div "S" at bounding box center [1529, 33] width 27 height 27
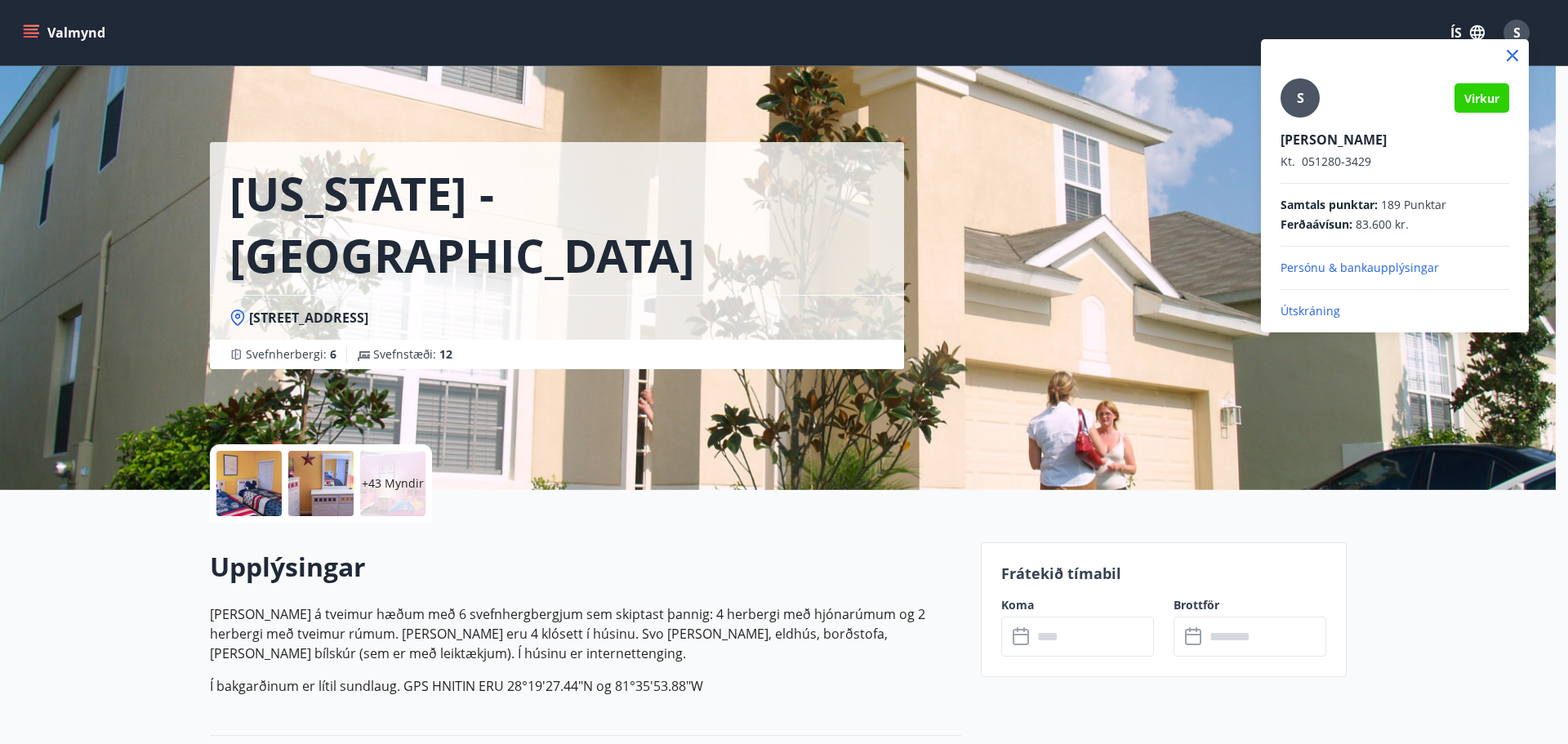
click at [1321, 313] on p "Útskráning" at bounding box center [1395, 311] width 228 height 17
click at [1306, 311] on p "Útskráning" at bounding box center [1395, 311] width 228 height 17
